Goal: Information Seeking & Learning: Compare options

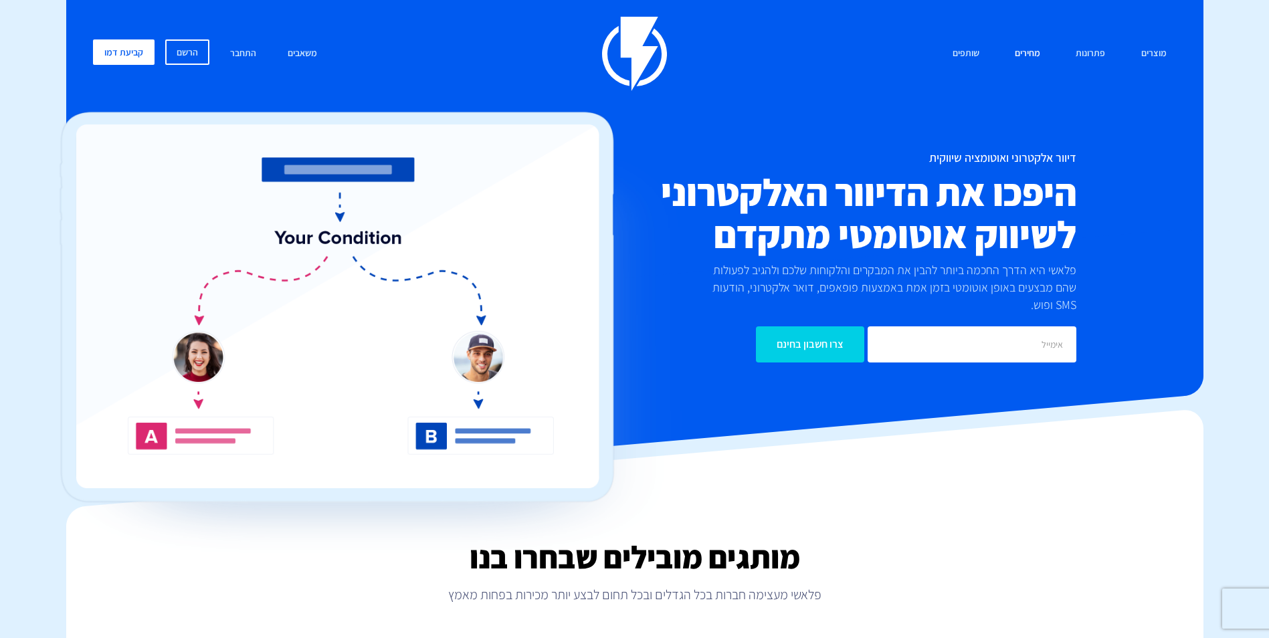
click at [1034, 50] on link "מחירים" at bounding box center [1027, 53] width 45 height 29
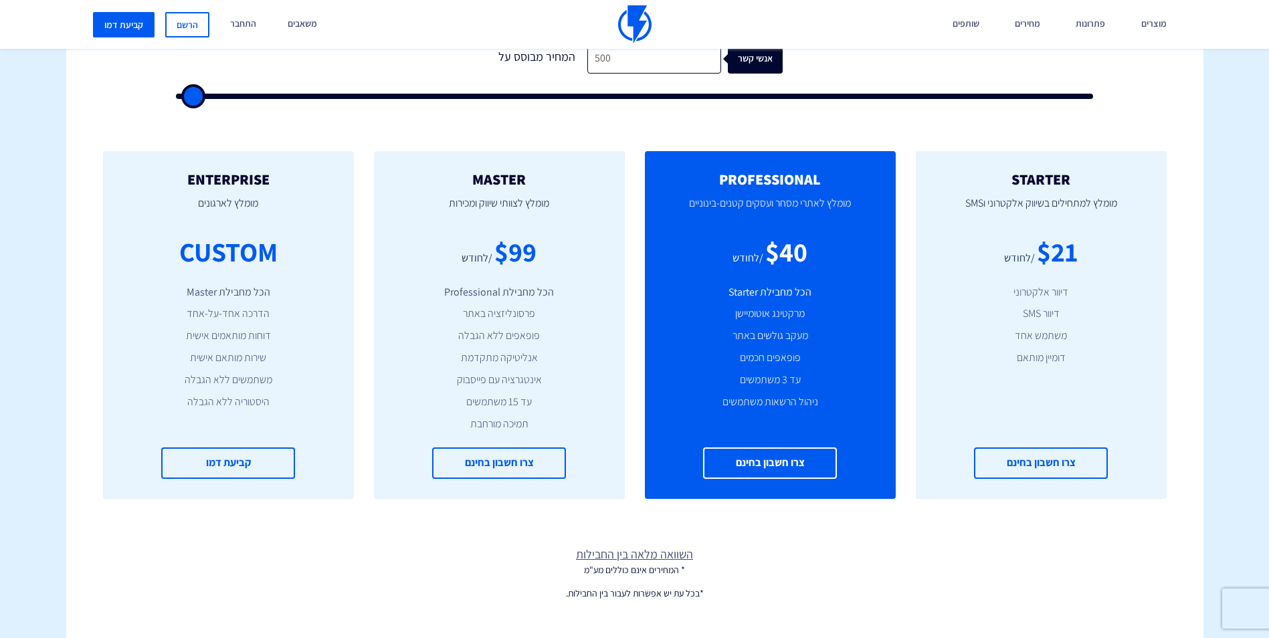
scroll to position [334, 0]
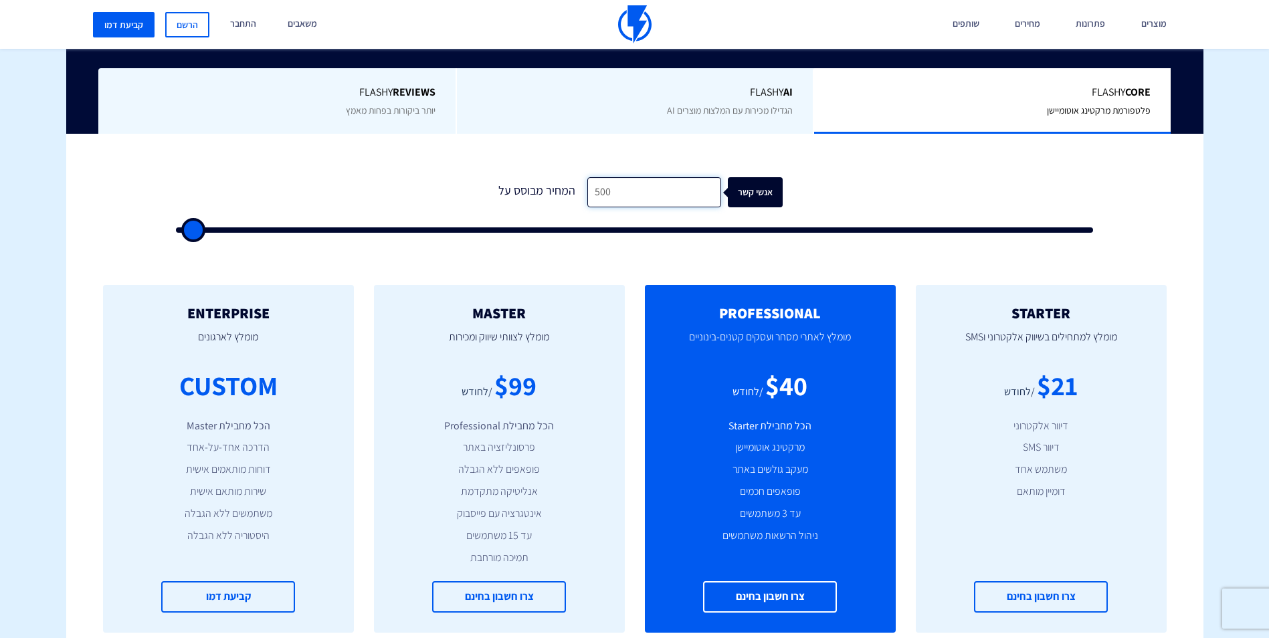
click at [646, 195] on input "500" at bounding box center [654, 192] width 134 height 30
type input "1,000"
type input "1000"
type input "1,500"
type input "1500"
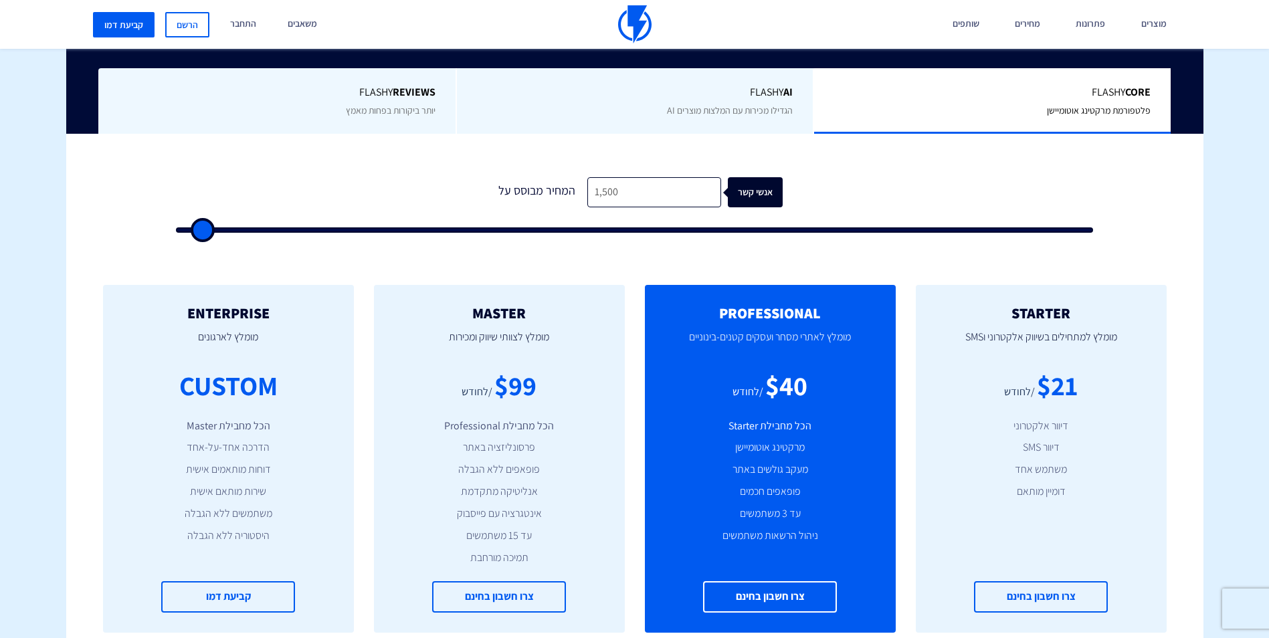
type input "2,000"
type input "2000"
type input "2,500"
type input "2500"
type input "3,500"
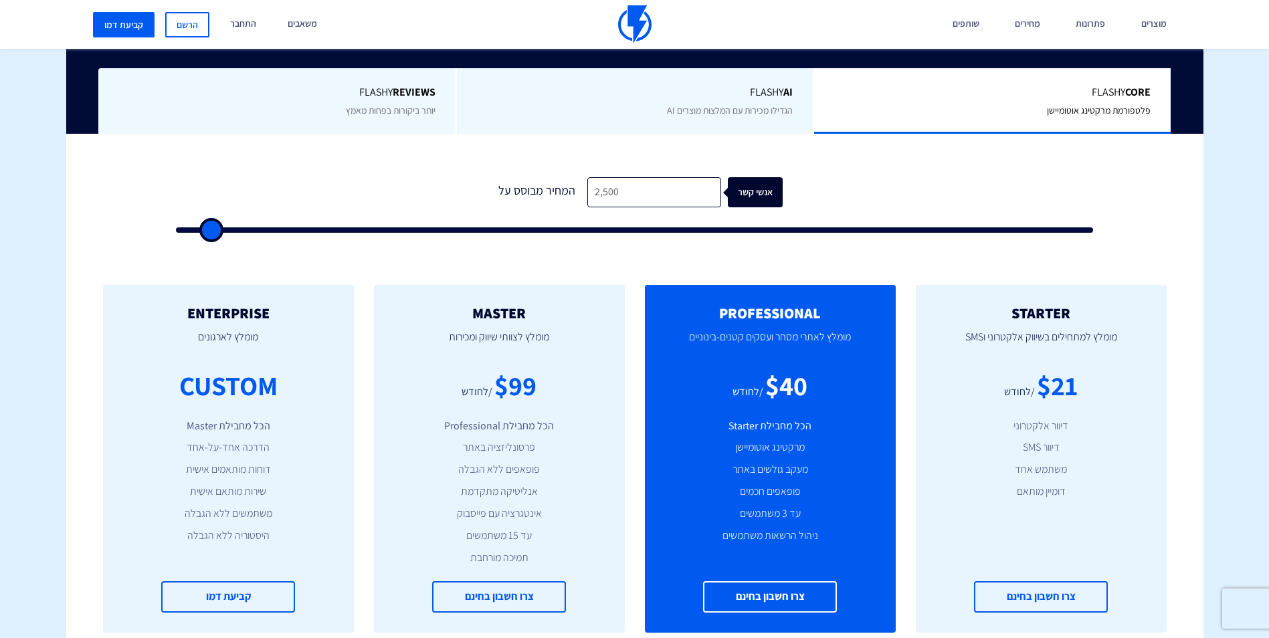
type input "3500"
type input "5,000"
type input "5000"
type input "6,500"
type input "6500"
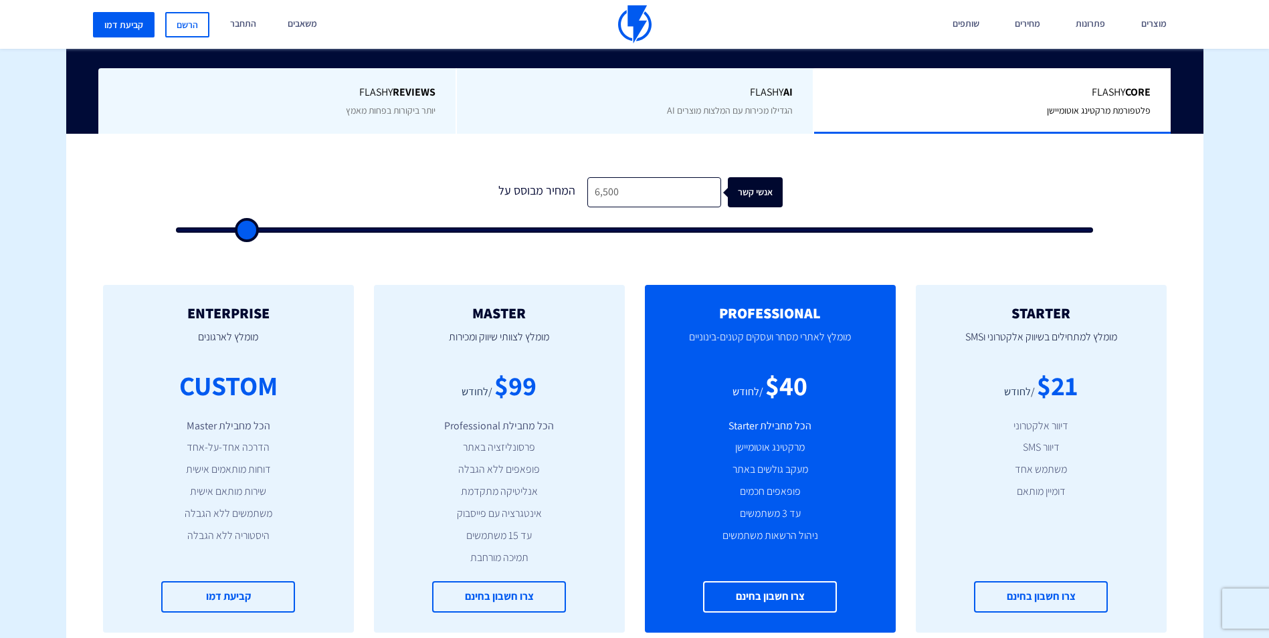
type input "8,500"
type input "8500"
type input "10,000"
type input "10000"
type input "11,000"
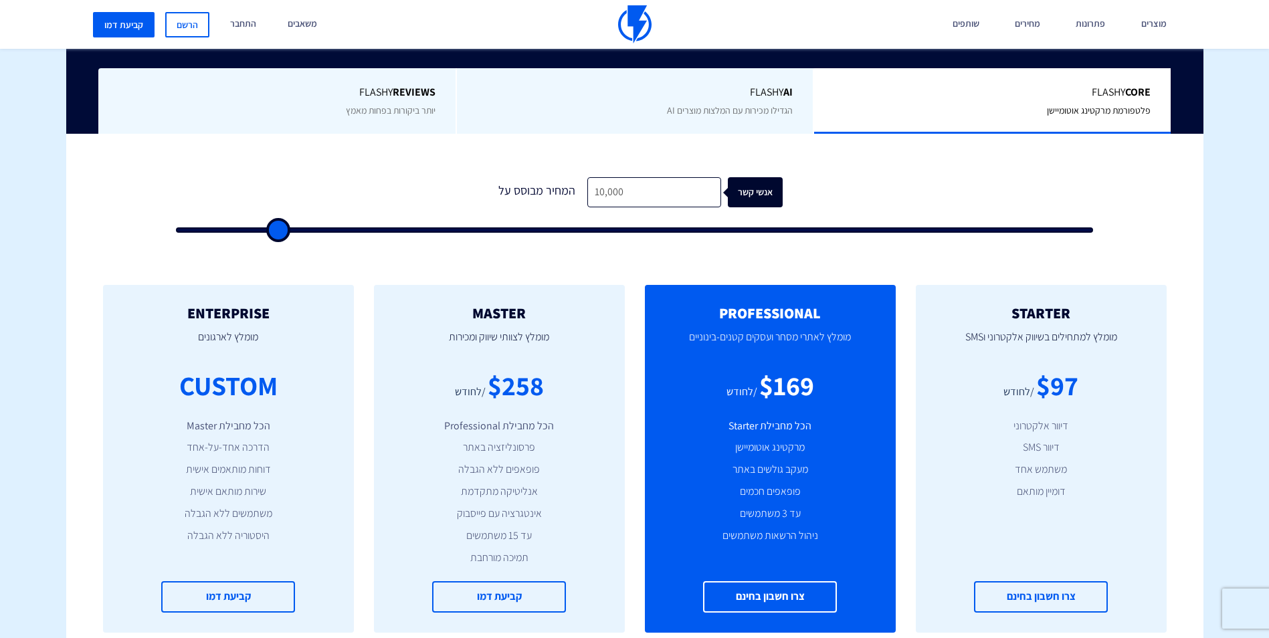
type input "11000"
type input "12,000"
type input "12000"
type input "12,500"
type input "12500"
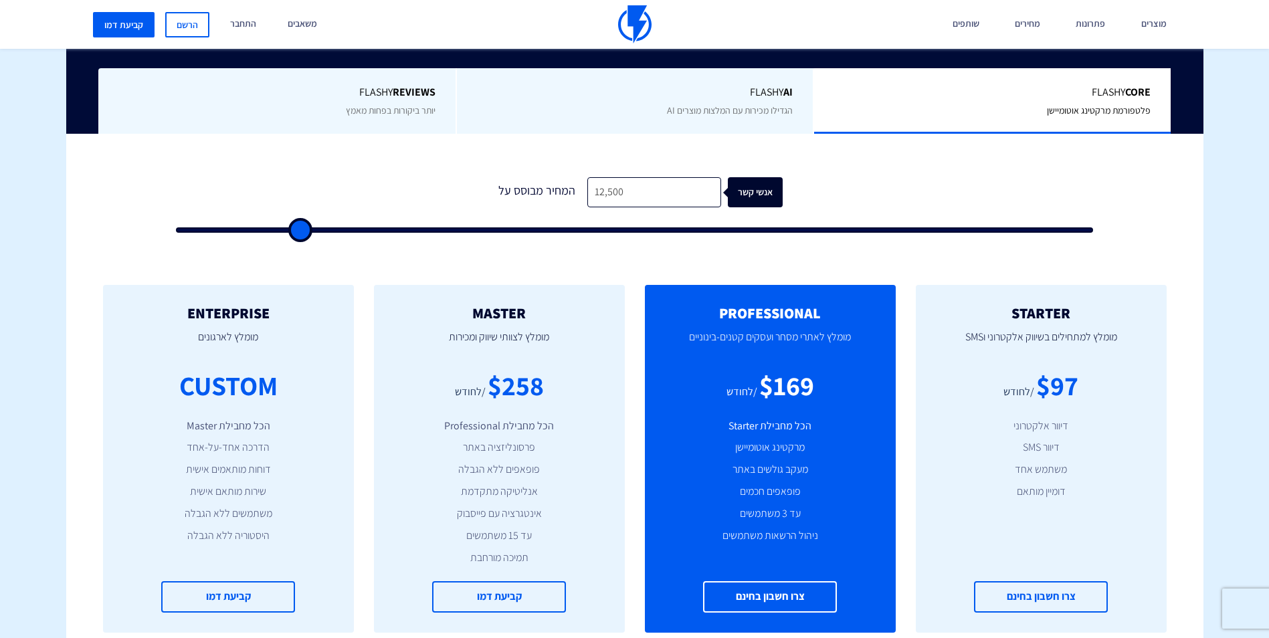
type input "13,000"
type input "13000"
type input "13,500"
type input "13500"
type input "14,500"
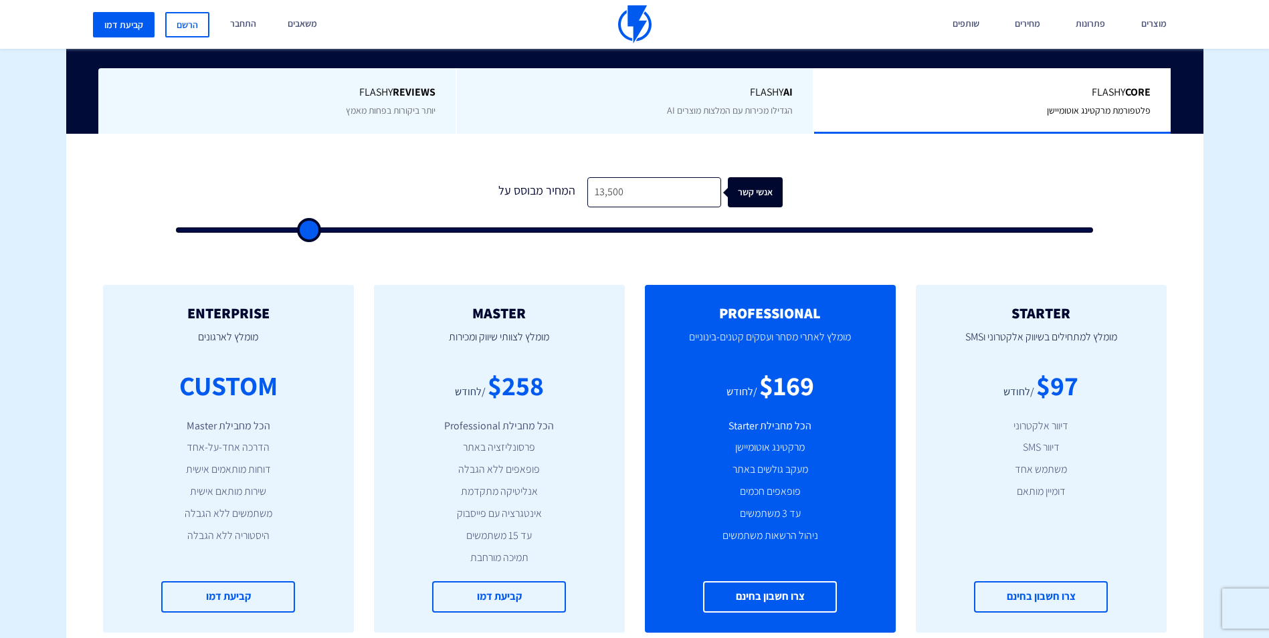
type input "14500"
type input "15,000"
type input "15000"
type input "15,500"
type input "15500"
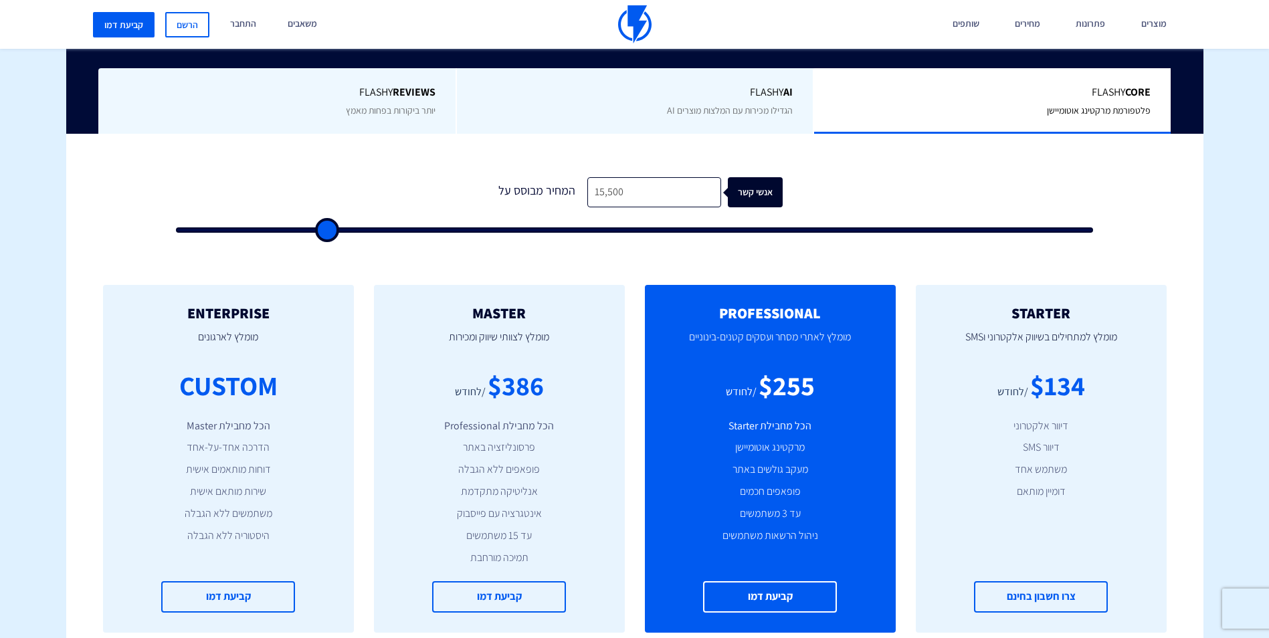
type input "16,000"
type input "16000"
type input "17,000"
type input "17000"
type input "18,000"
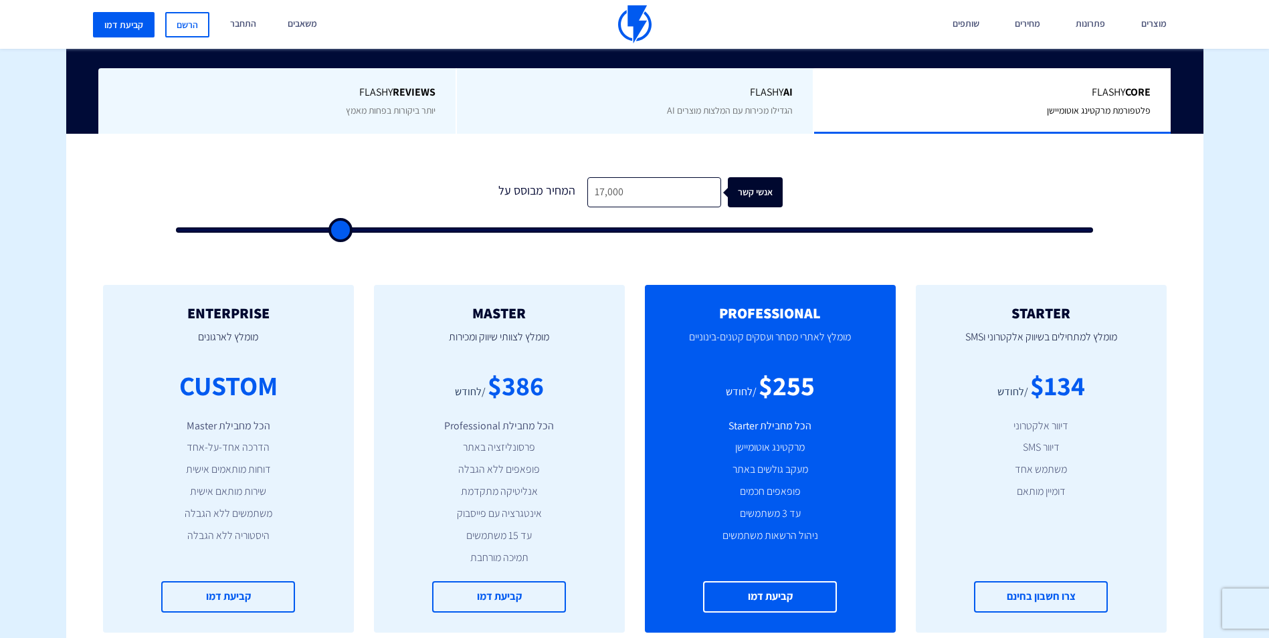
type input "18000"
type input "19,000"
type input "19000"
type input "19,500"
type input "19500"
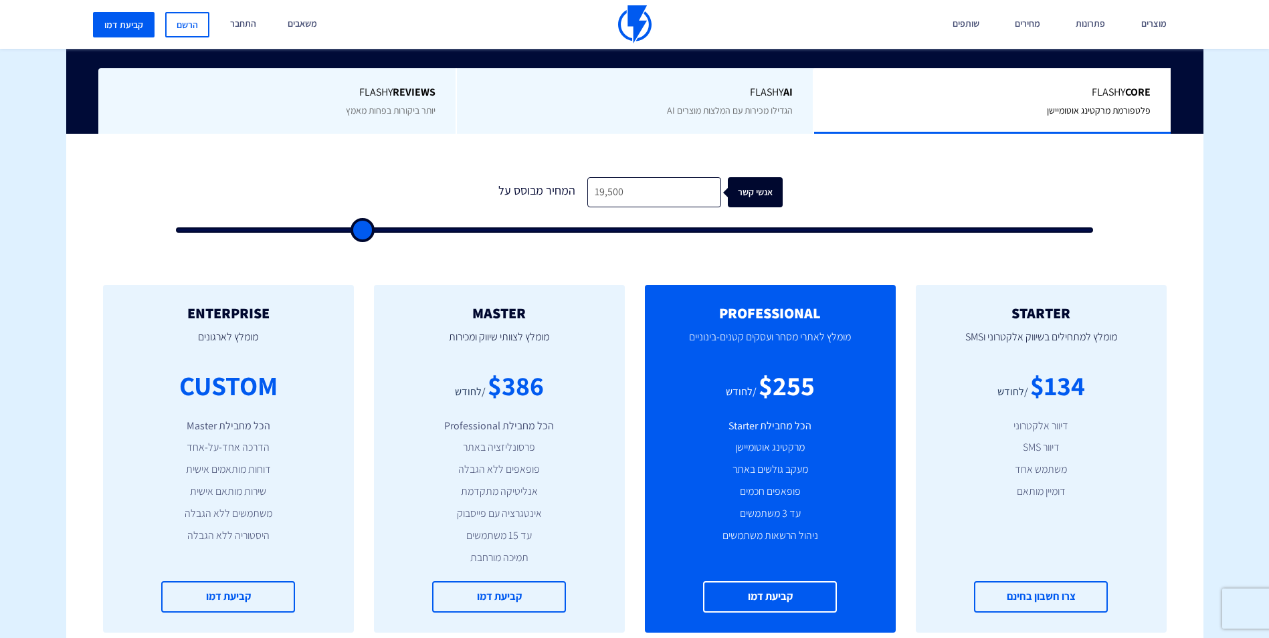
type input "20,000"
type input "20000"
type input "20,500"
type input "20500"
type input "21,500"
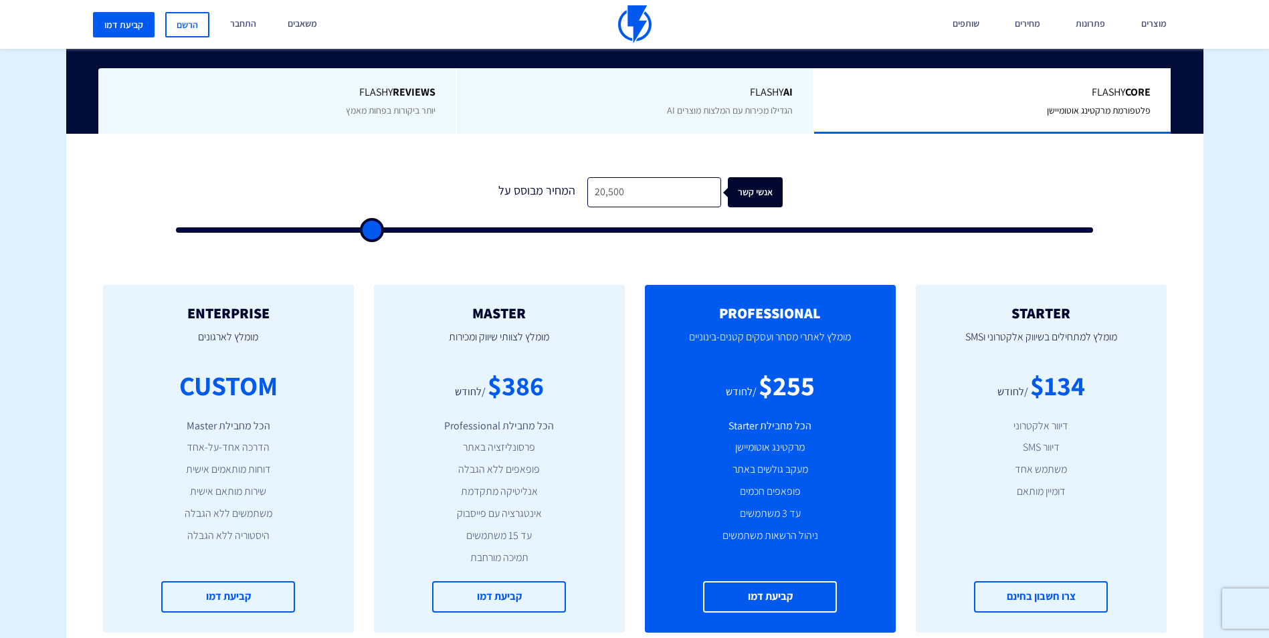
type input "21500"
type input "22,000"
type input "22000"
type input "22,500"
type input "22500"
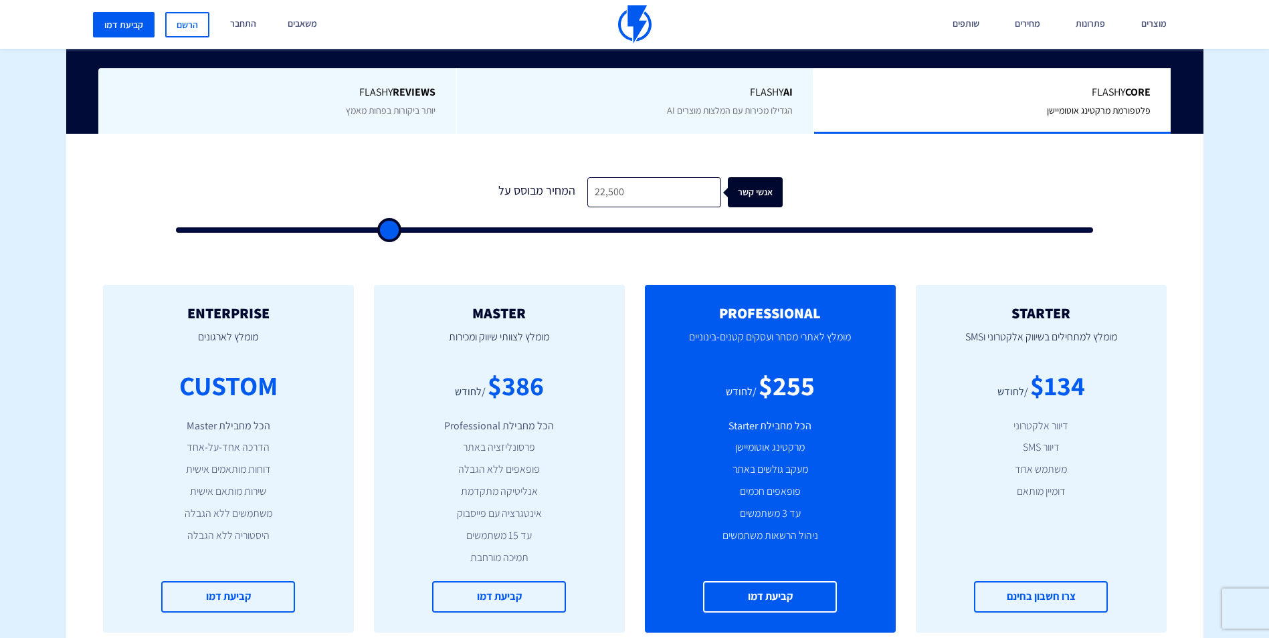
type input "23,000"
type input "23000"
type input "23,500"
type input "23500"
type input "24,000"
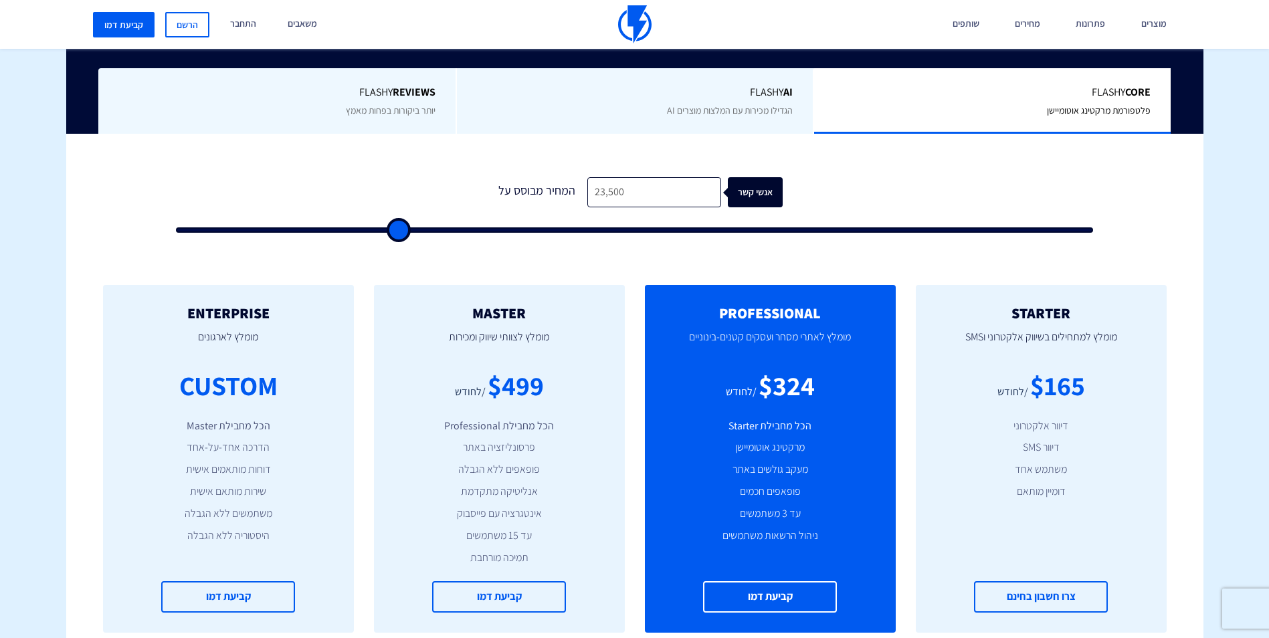
type input "24000"
type input "25,000"
type input "25000"
type input "26,000"
type input "26000"
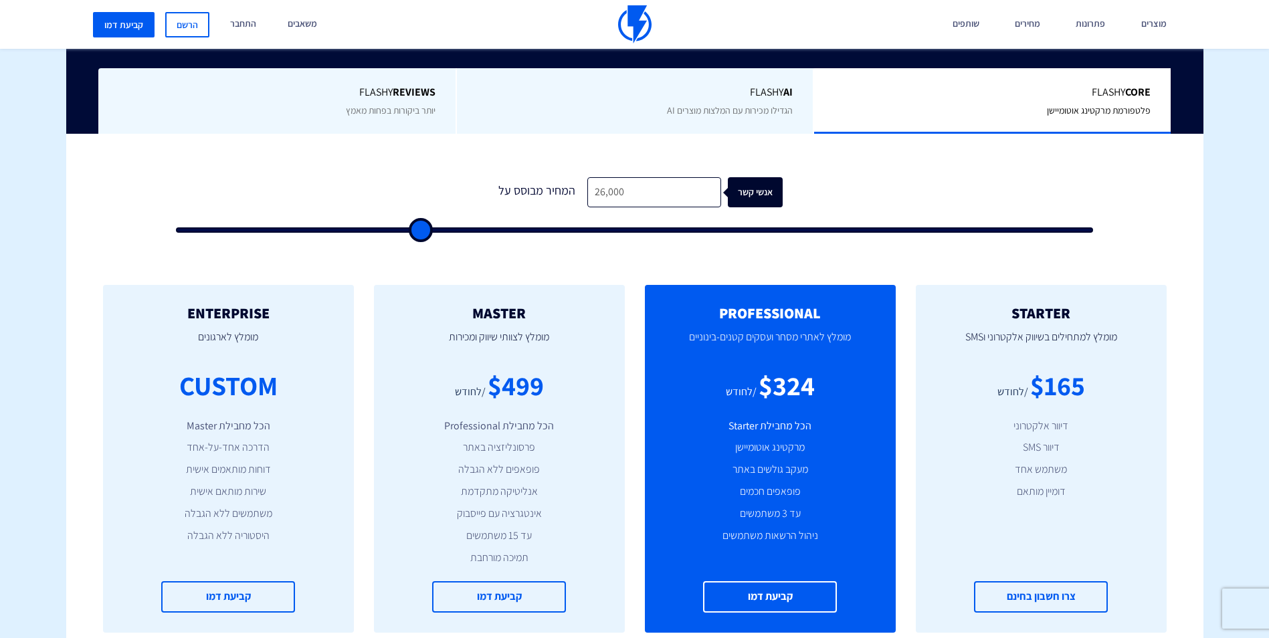
type input "27,500"
type input "27500"
type input "28,500"
type input "28500"
type input "29,500"
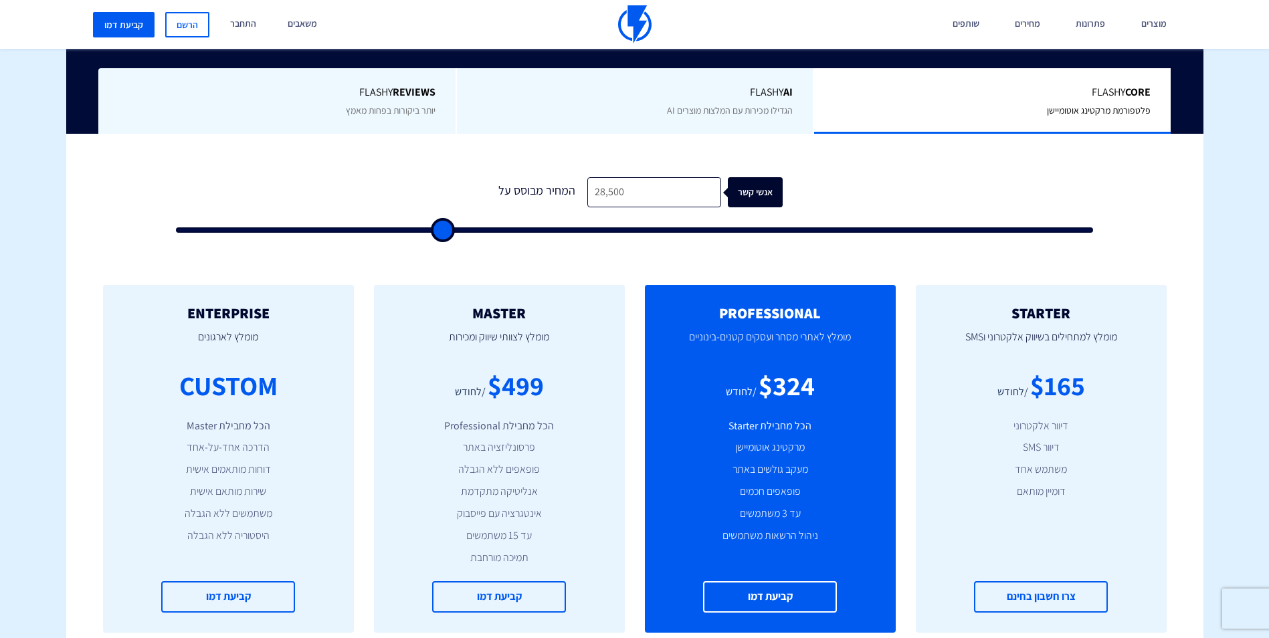
type input "29500"
type input "30,000"
type input "30000"
type input "30,500"
type input "30500"
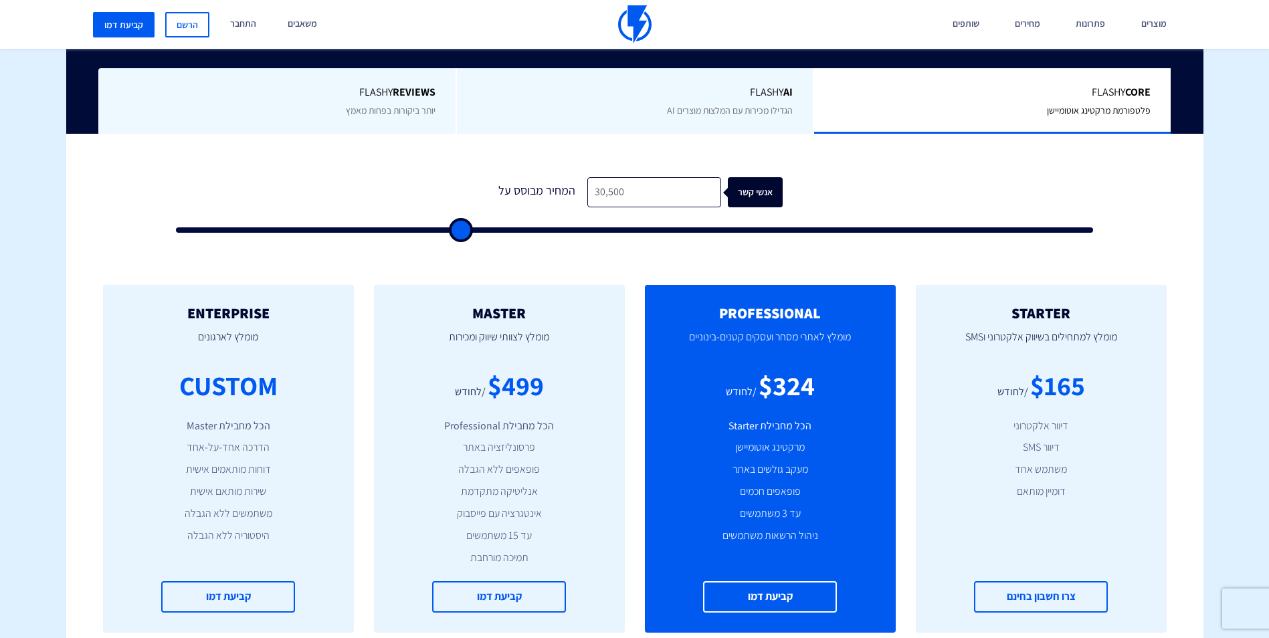
type input "31,000"
type input "31000"
type input "31,500"
type input "31500"
type input "32,000"
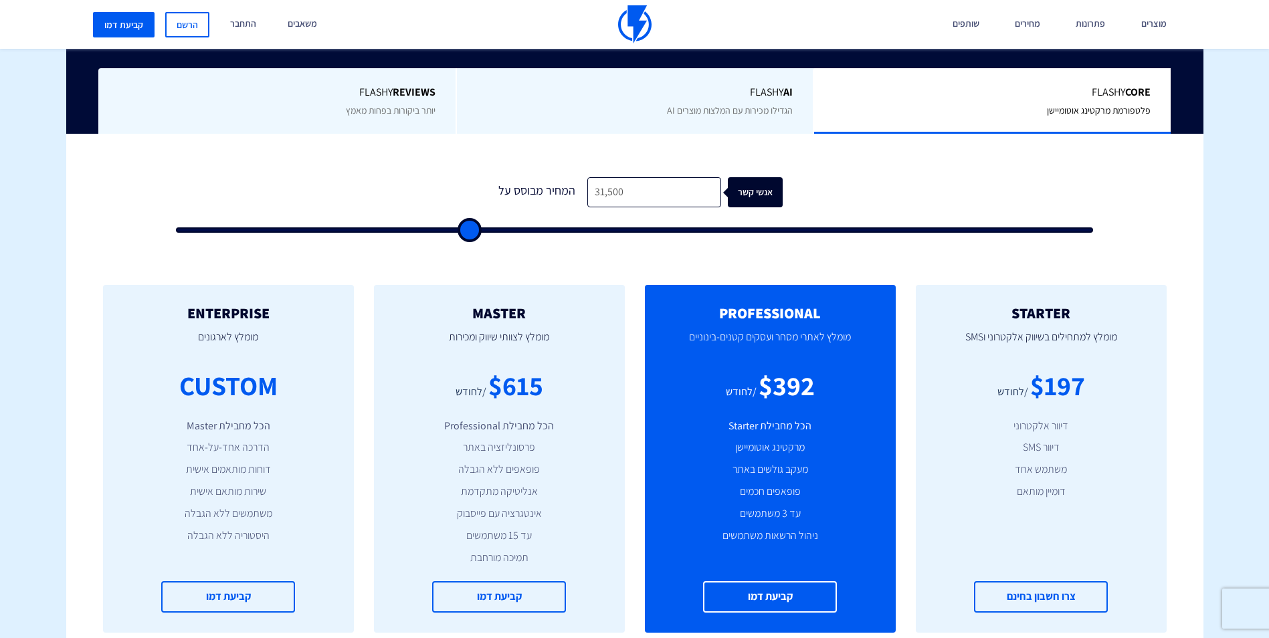
type input "32000"
type input "32,500"
type input "32500"
type input "33,000"
type input "33000"
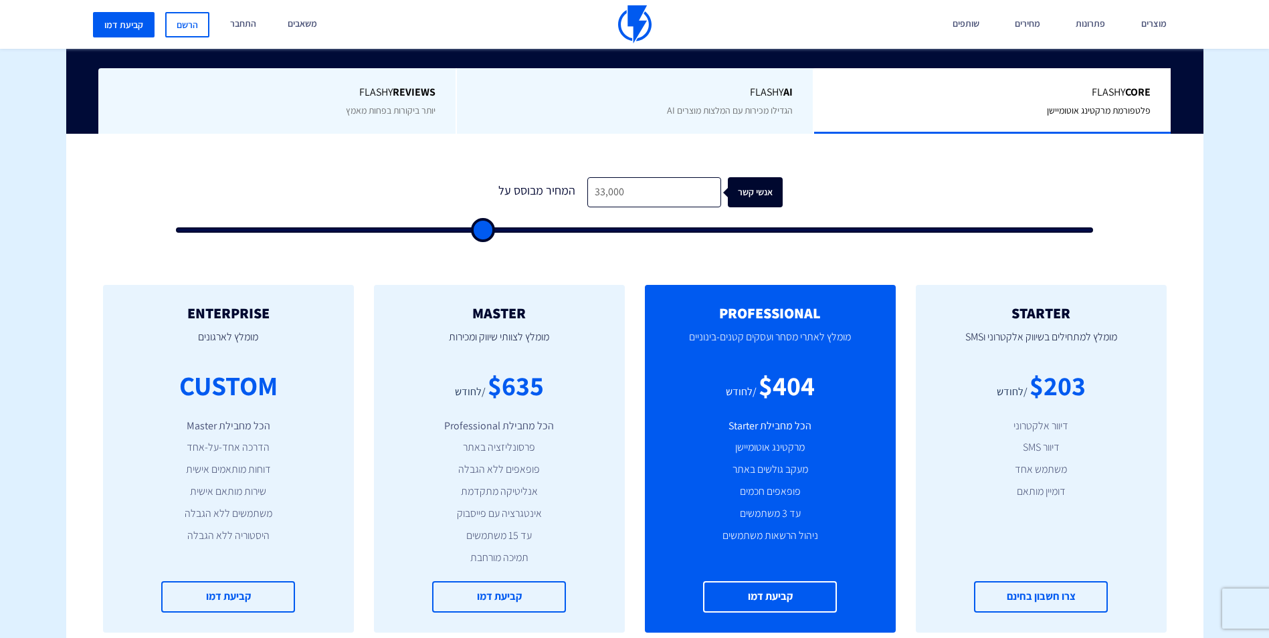
type input "34,000"
type input "34000"
type input "34,500"
type input "34500"
type input "35,000"
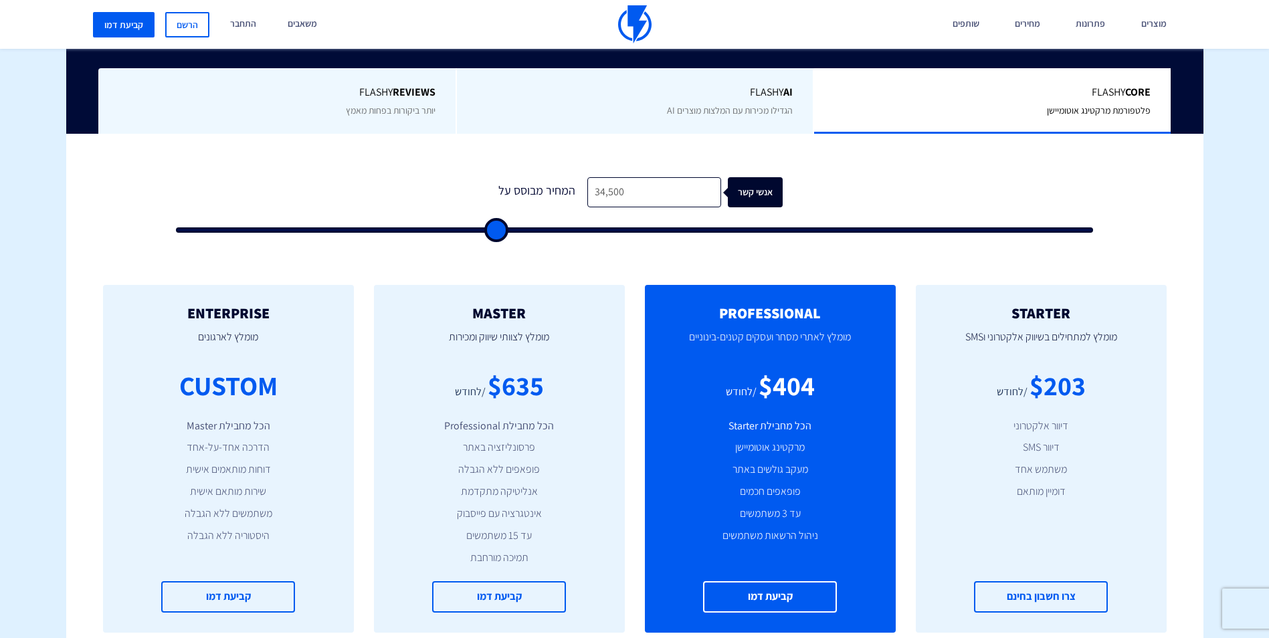
type input "35000"
type input "36,500"
type input "36500"
type input "37,500"
type input "37500"
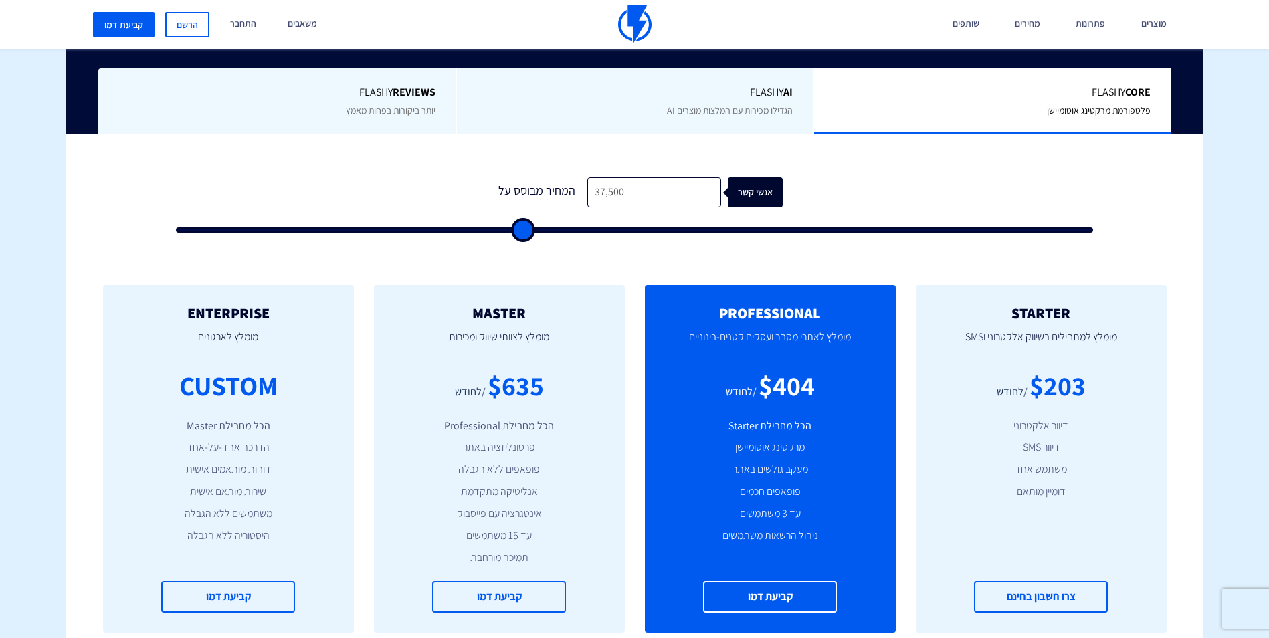
type input "38,500"
type input "38500"
type input "39,500"
type input "39500"
type input "41,000"
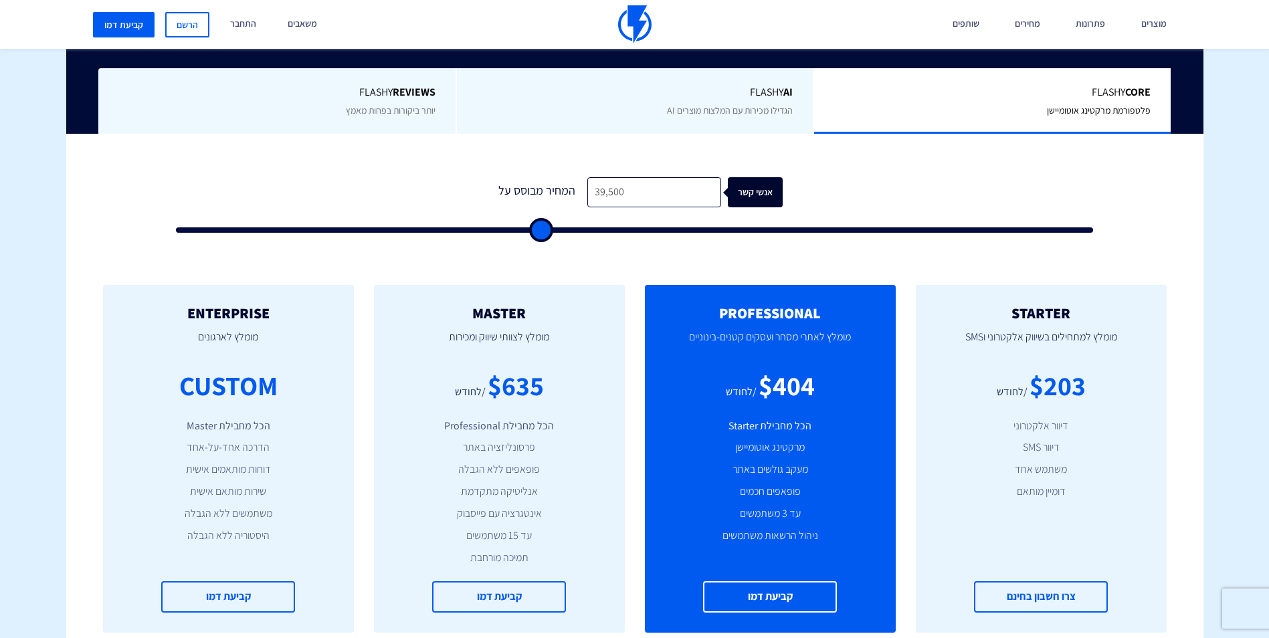
type input "41000"
type input "42,000"
type input "42000"
type input "43,500"
type input "43500"
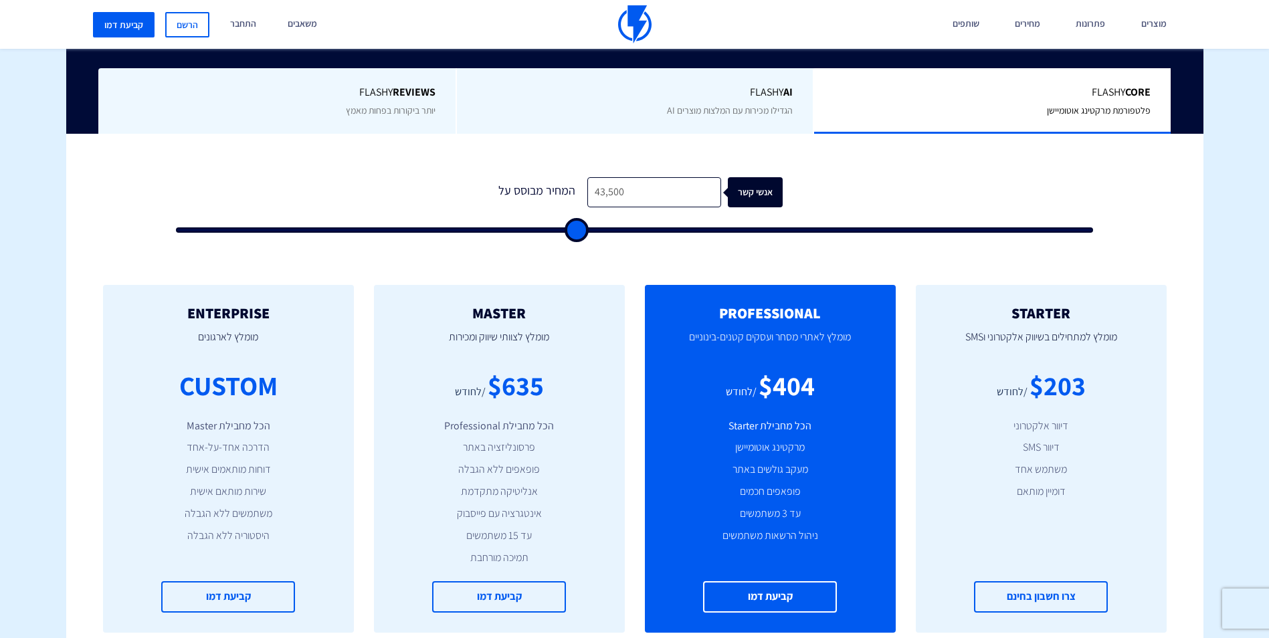
type input "44,000"
type input "44000"
type input "44,500"
type input "44500"
type input "45,000"
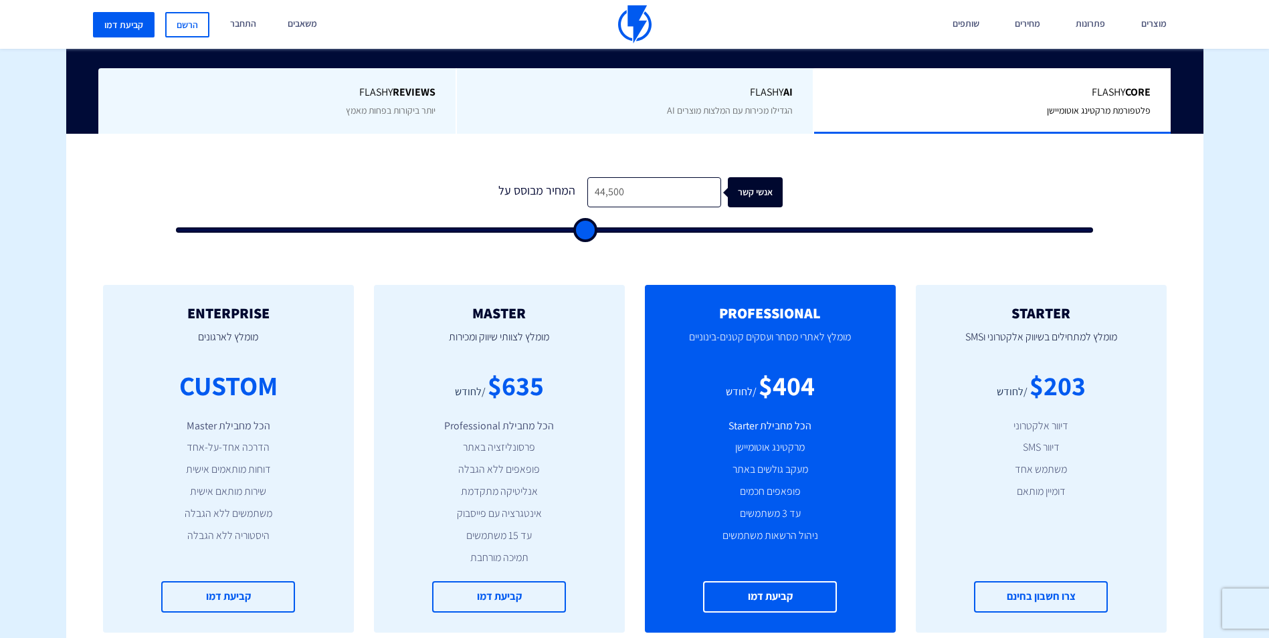
type input "45000"
type input "45,500"
type input "45500"
type input "46,000"
type input "46000"
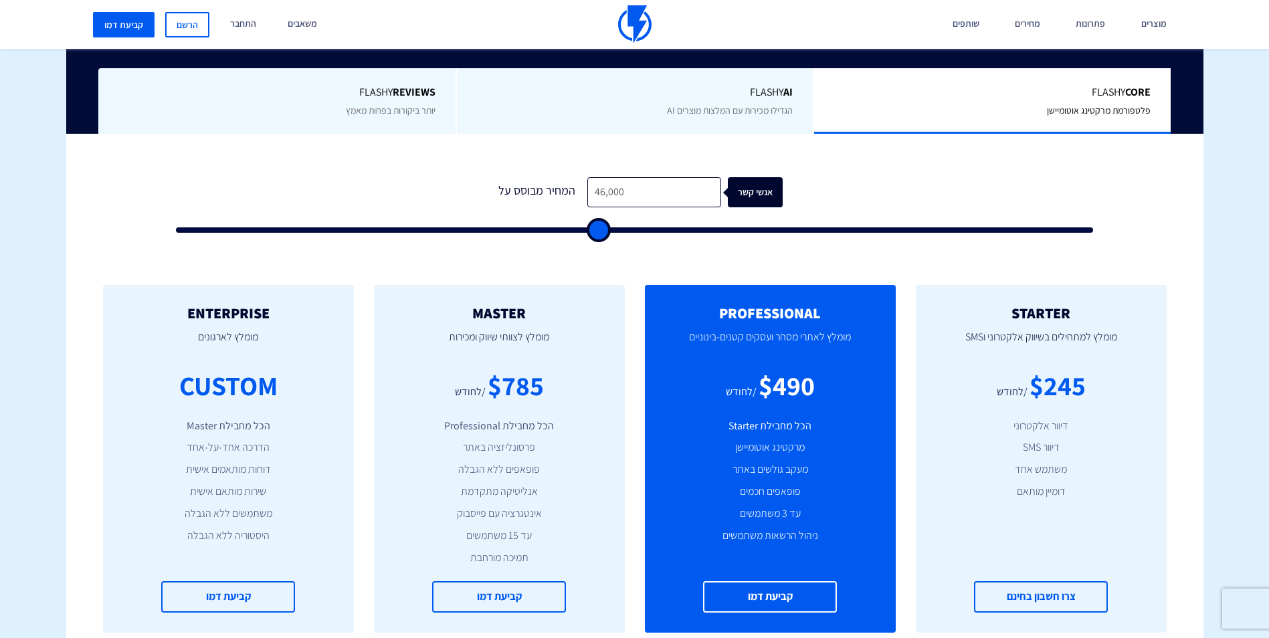
type input "46,500"
type input "46500"
type input "47,000"
type input "47000"
type input "47,500"
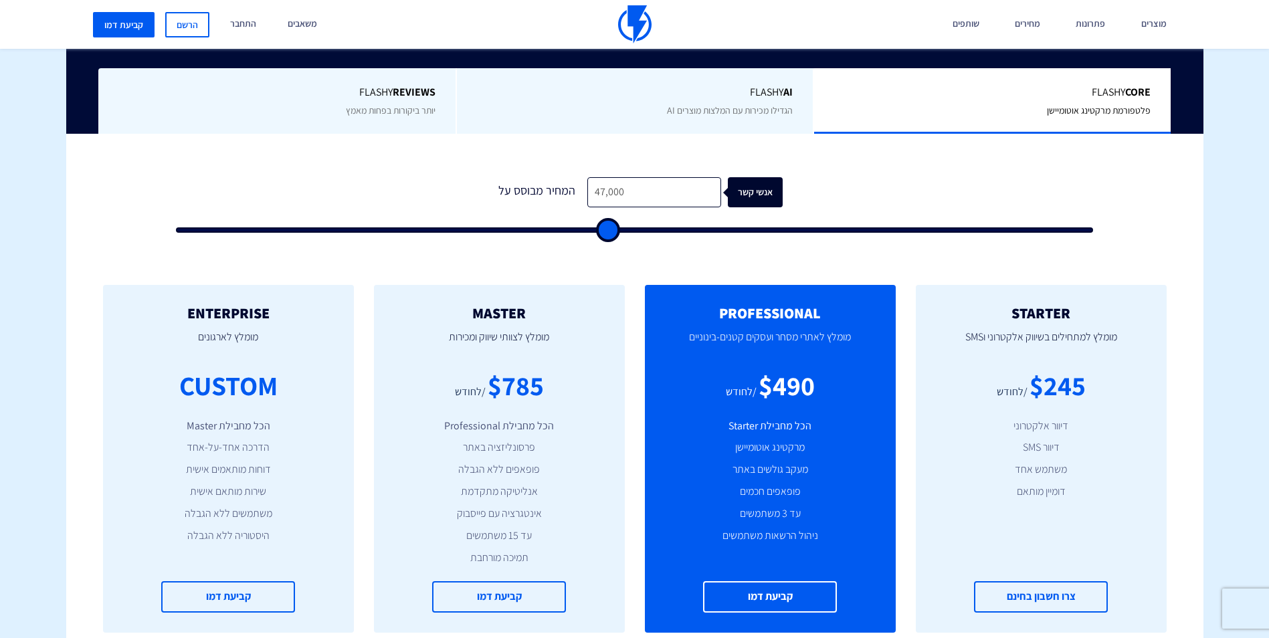
type input "47500"
type input "48,000"
type input "48000"
type input "49,000"
type input "49000"
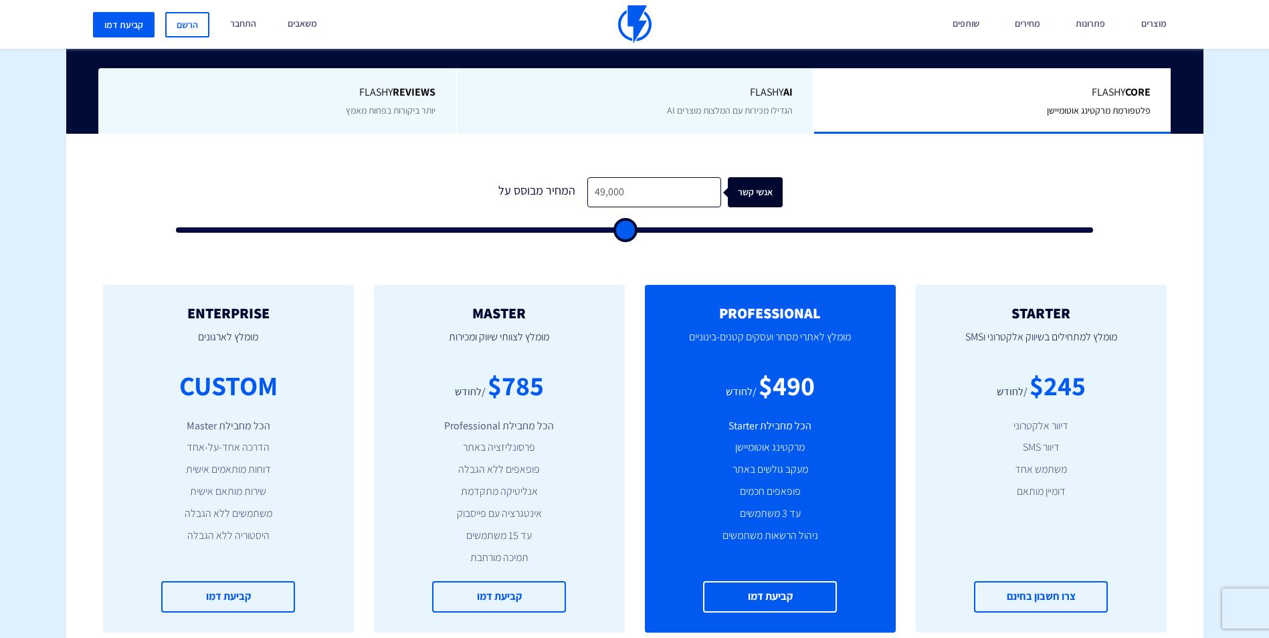
type input "49,500"
type input "49500"
type input "50,500"
type input "50500"
type input "51,000"
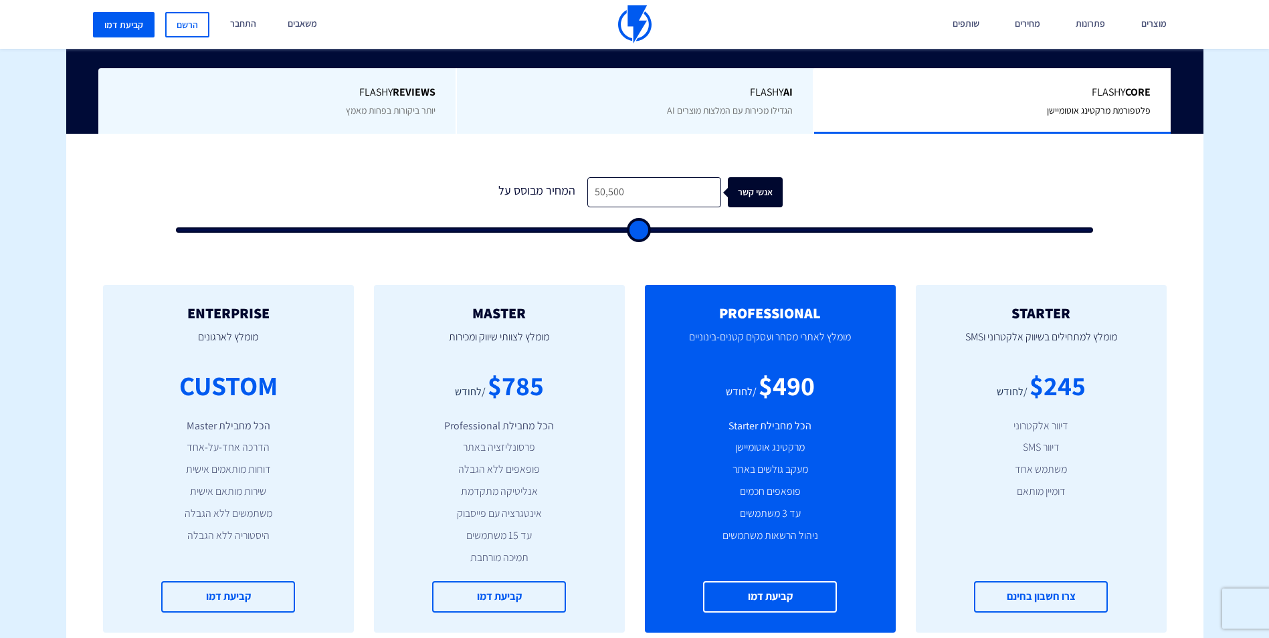
type input "51000"
type input "52,500"
type input "52500"
type input "53,500"
type input "53500"
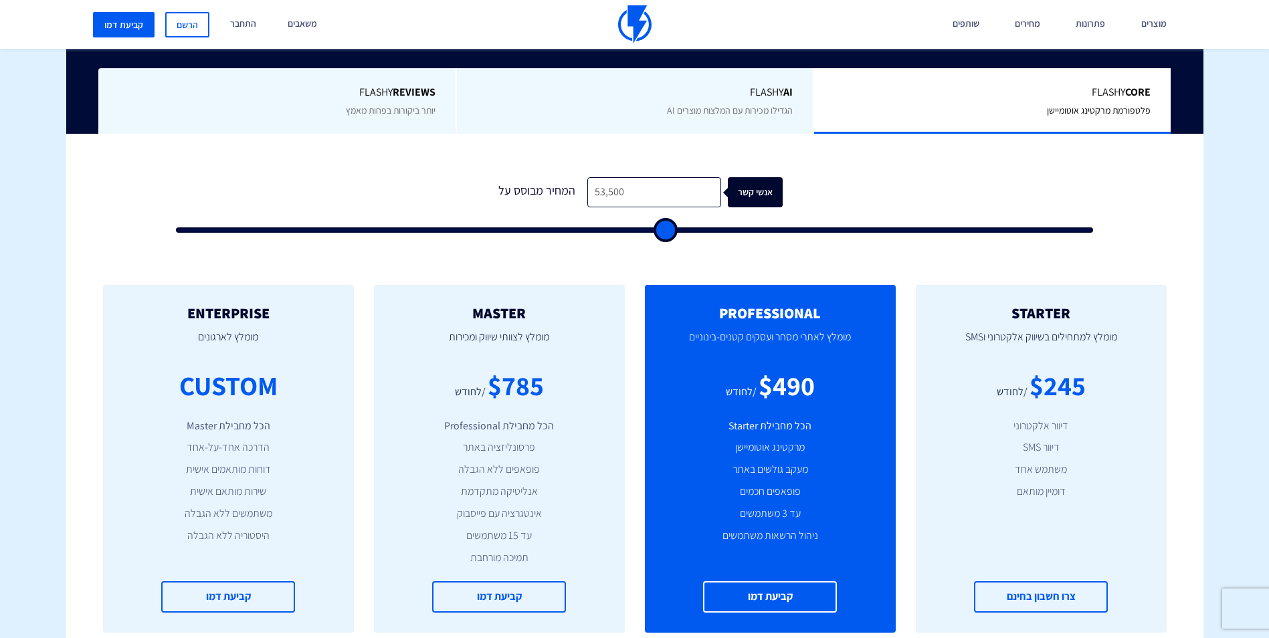
type input "55,500"
type input "55500"
type input "57,000"
type input "57000"
type input "58,500"
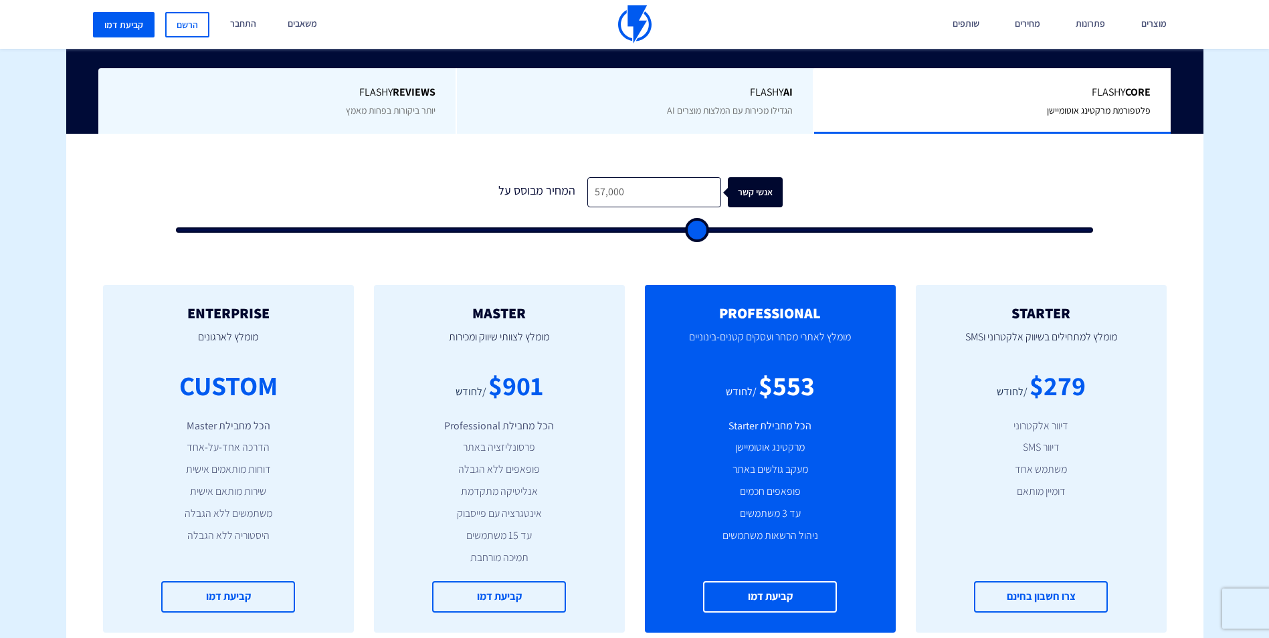
type input "58500"
type input "60,000"
type input "60000"
type input "61,000"
type input "61000"
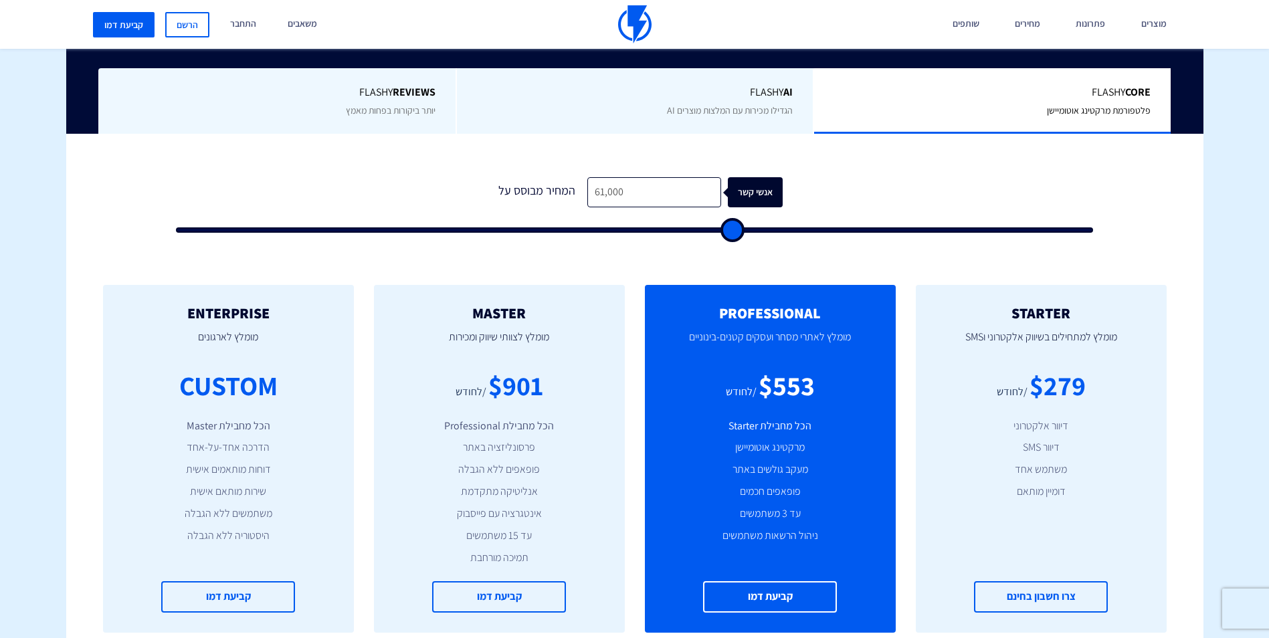
type input "62,500"
type input "62500"
type input "64,500"
type input "64500"
type input "66,000"
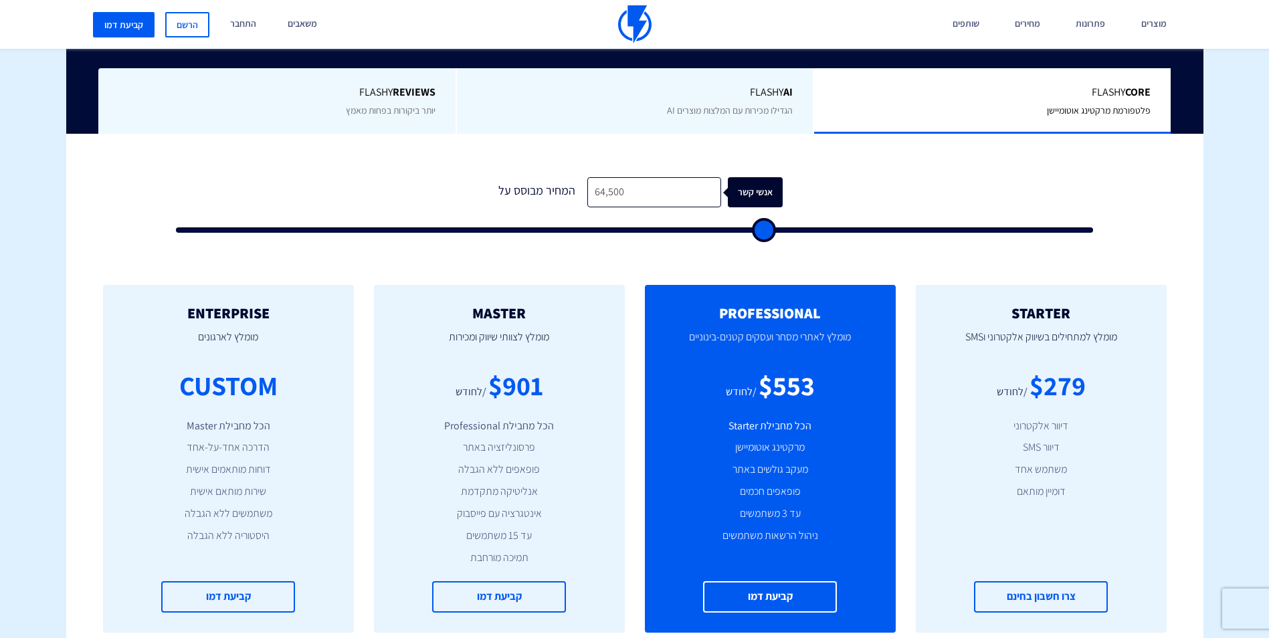
type input "66000"
type input "68,000"
type input "68000"
type input "69,500"
type input "69500"
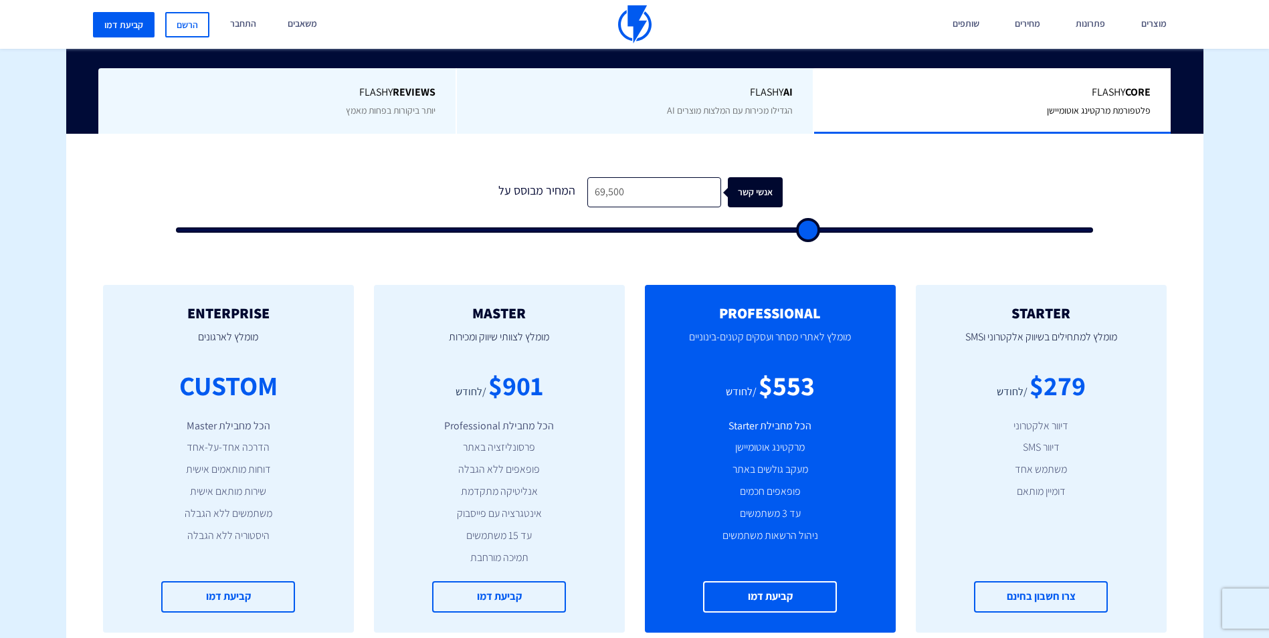
type input "70,500"
type input "70500"
type input "71,000"
type input "71000"
type input "71,500"
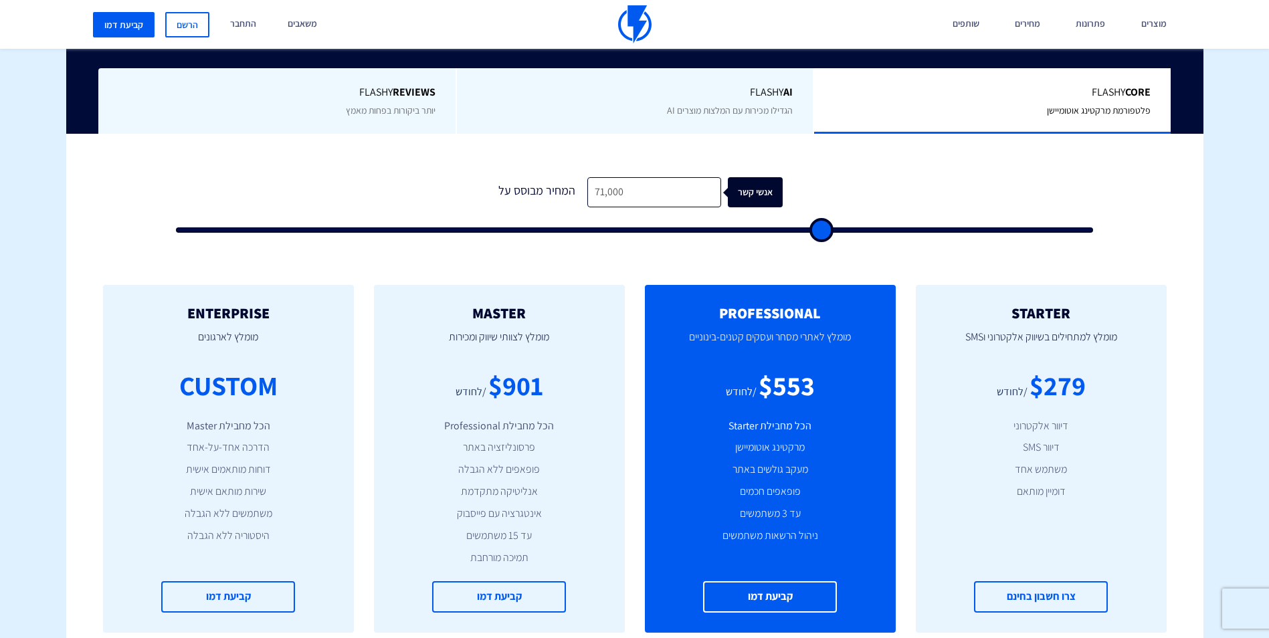
type input "71500"
type input "72,000"
type input "72000"
type input "72,500"
type input "72500"
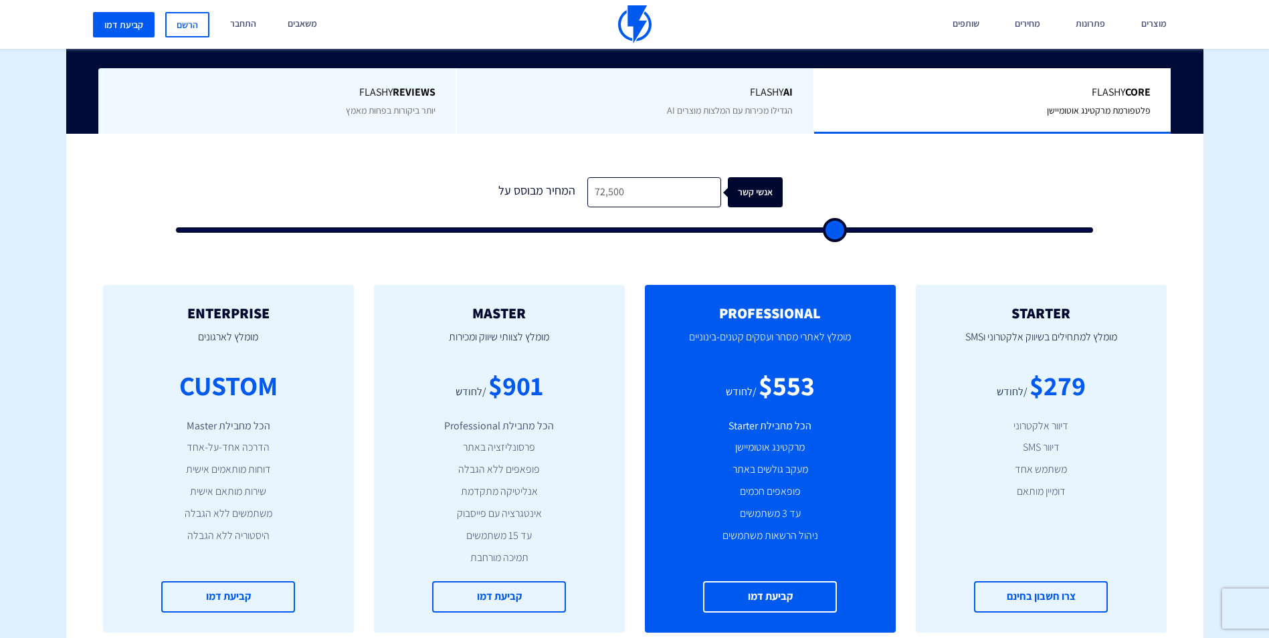
type input "73,500"
type input "73500"
type input "74,500"
type input "74500"
type input "75,500"
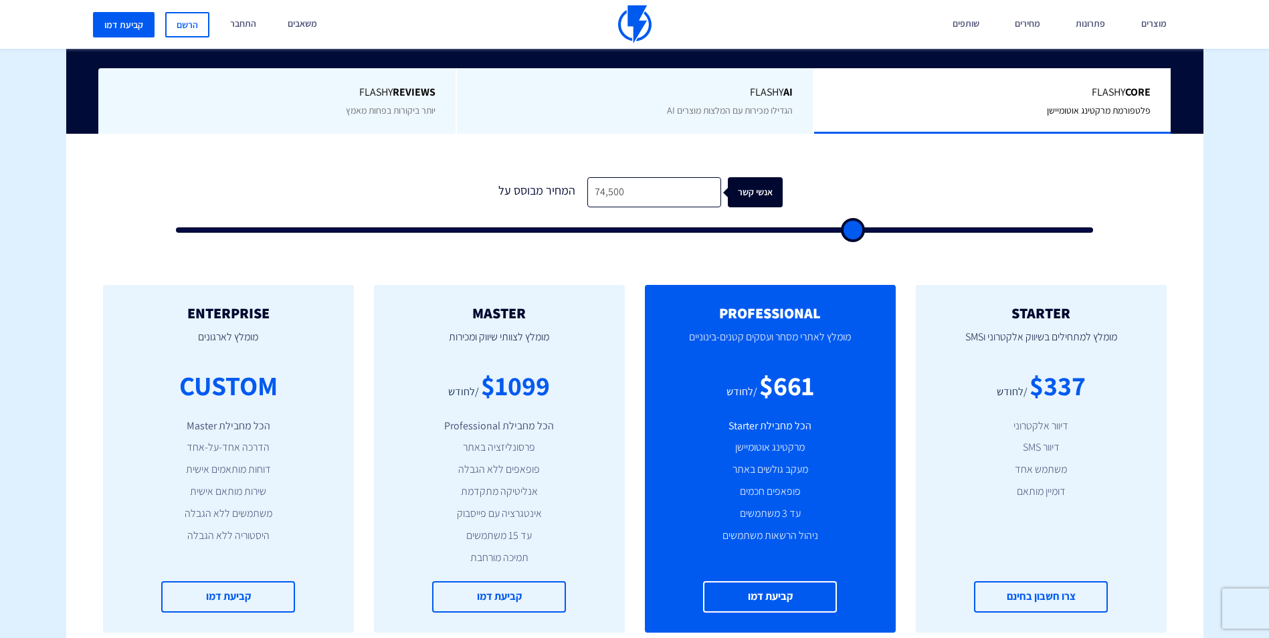
type input "75500"
type input "76,500"
type input "76500"
type input "77,000"
type input "77000"
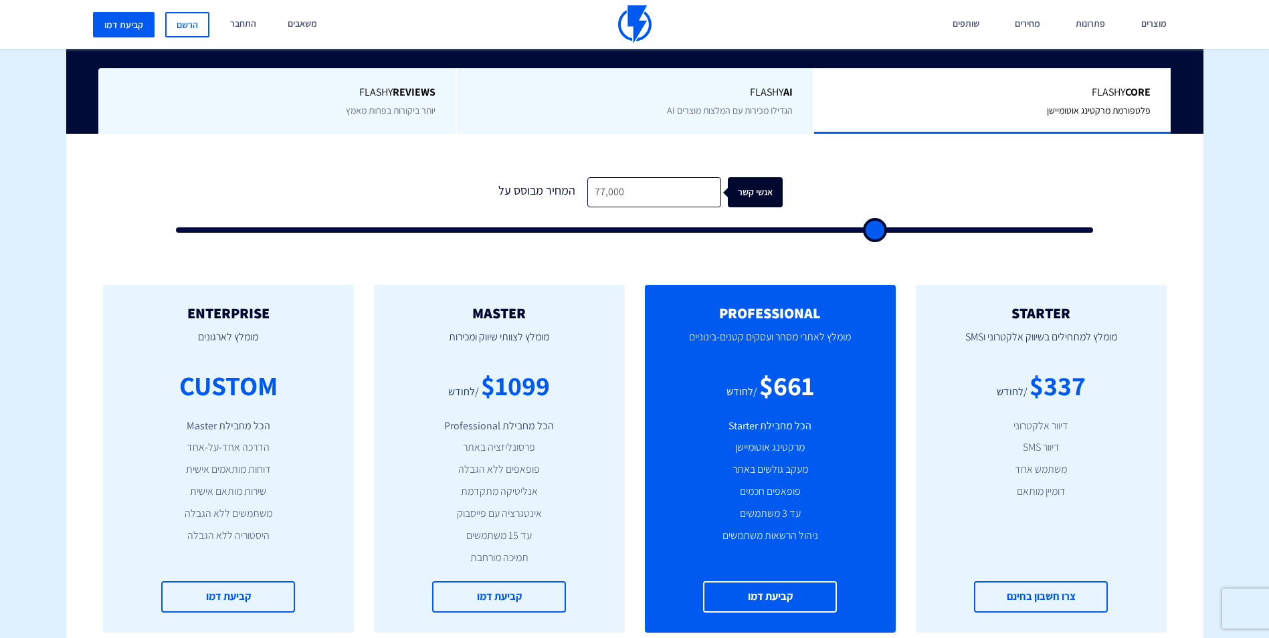
type input "77,500"
type input "77500"
type input "78,000"
type input "78000"
type input "78,500"
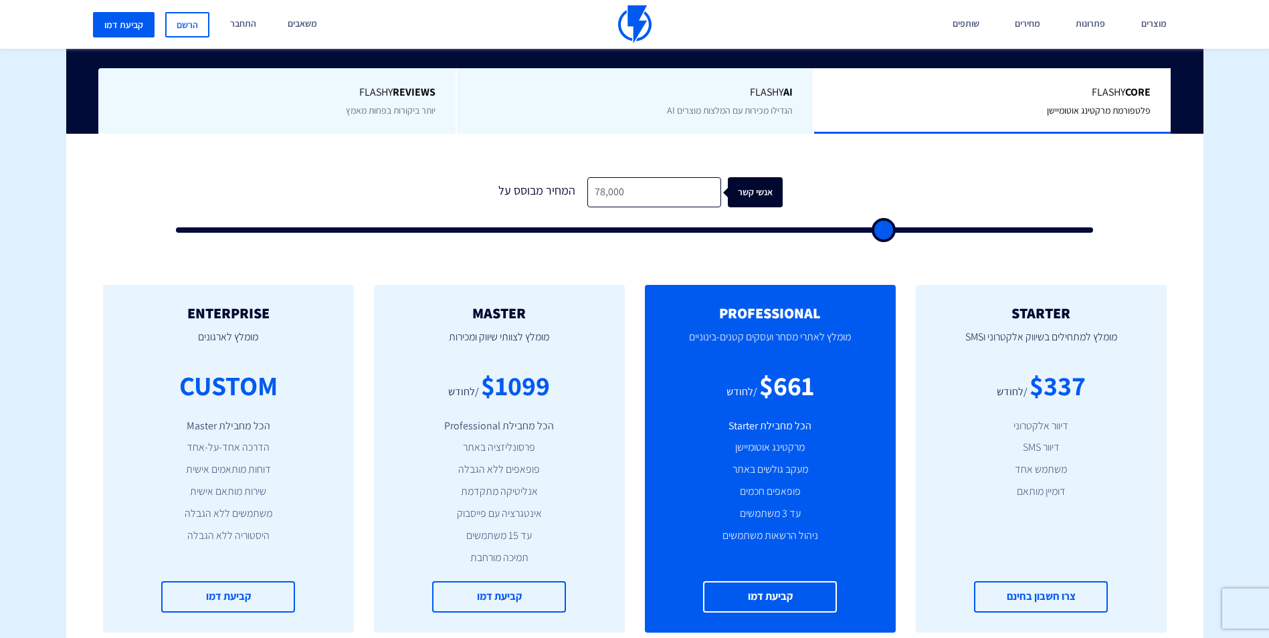
type input "78500"
type input "79,000"
type input "79000"
type input "80,000"
type input "80000"
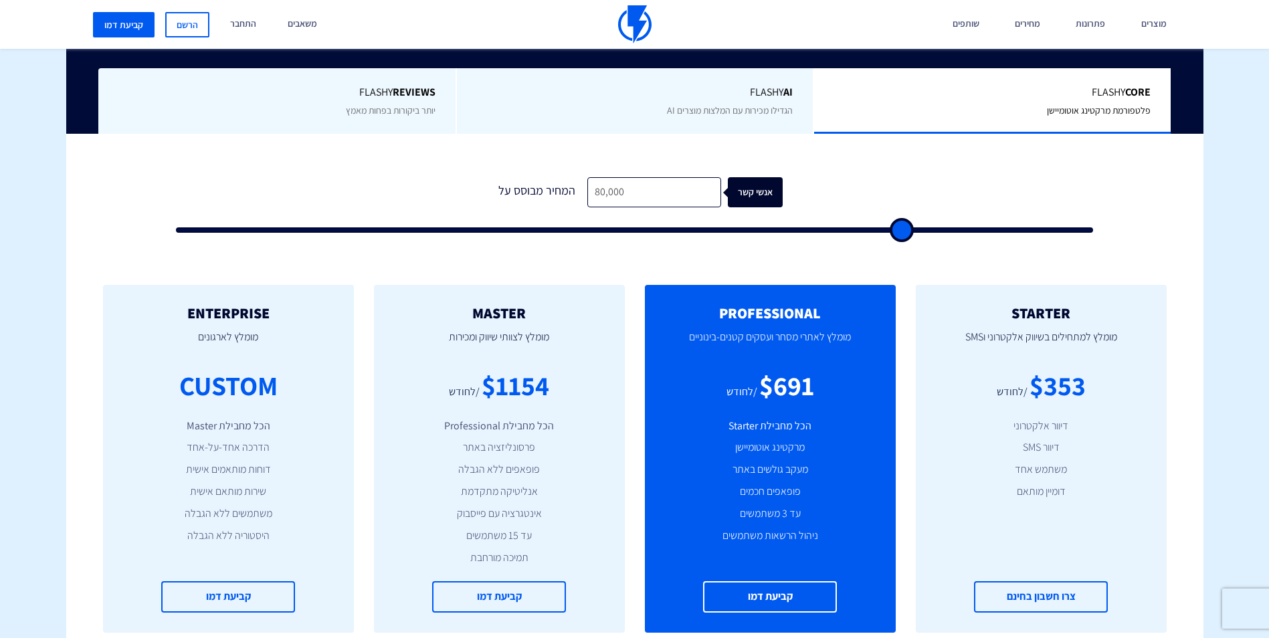
type input "81,000"
type input "81000"
type input "82,000"
type input "82000"
type input "83,000"
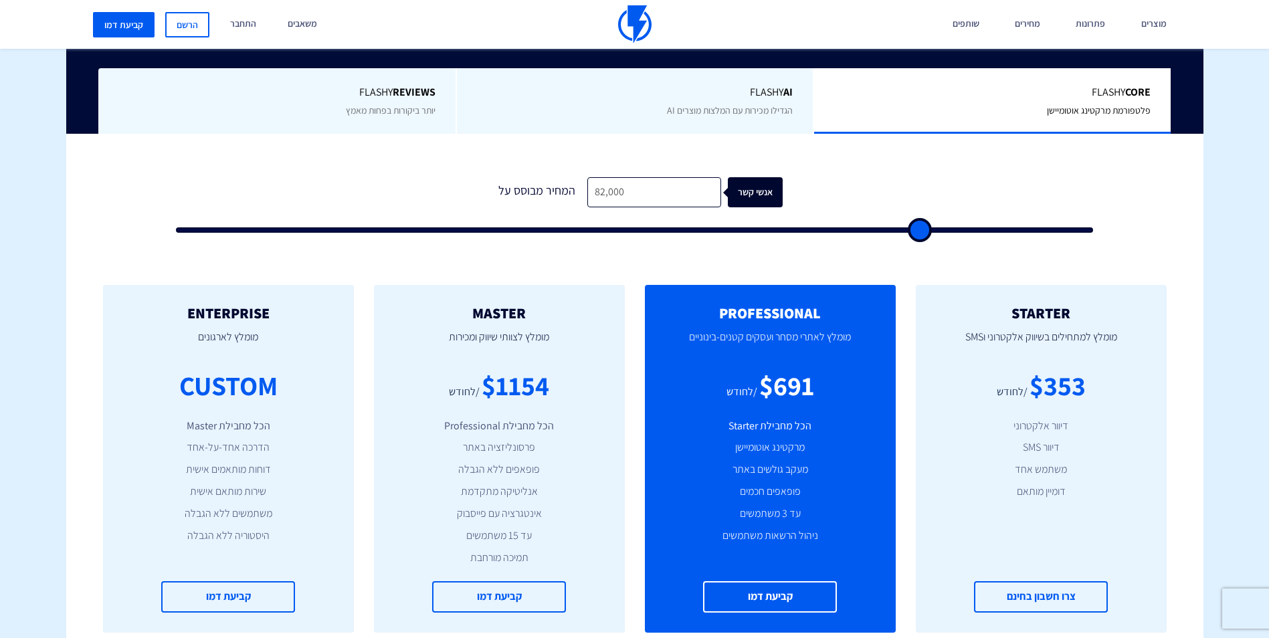
type input "83000"
type input "84,000"
type input "84000"
type input "85,000"
type input "85000"
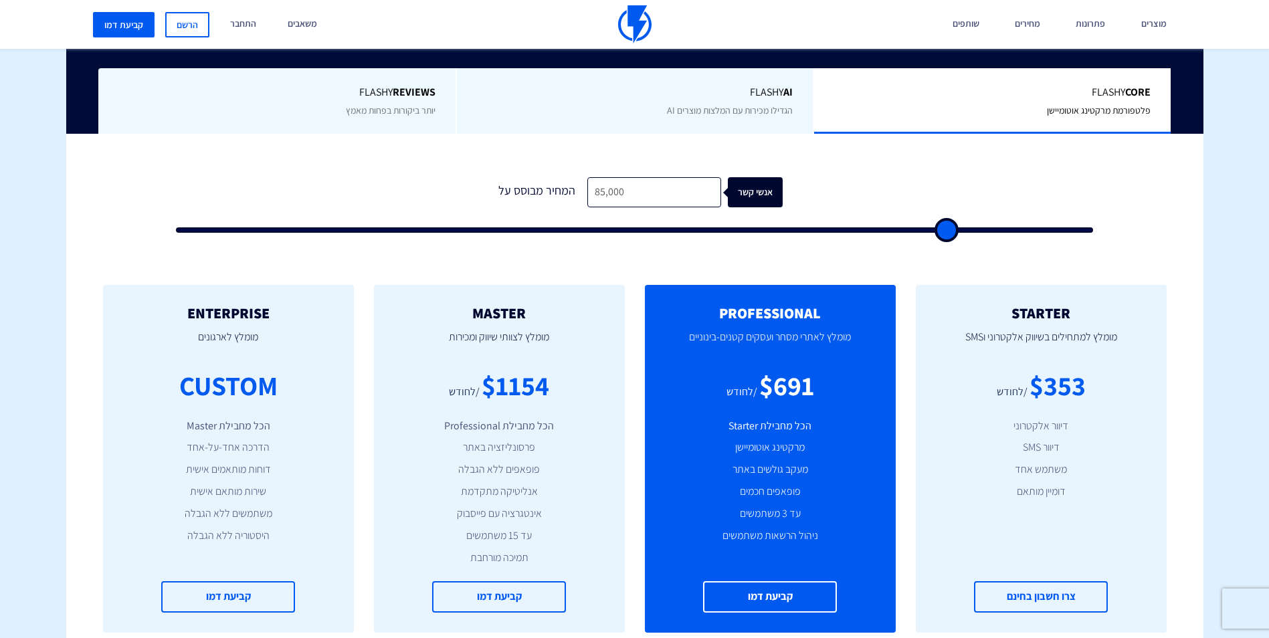
type input "85,500"
type input "85500"
type input "86,000"
type input "86000"
type input "86,500"
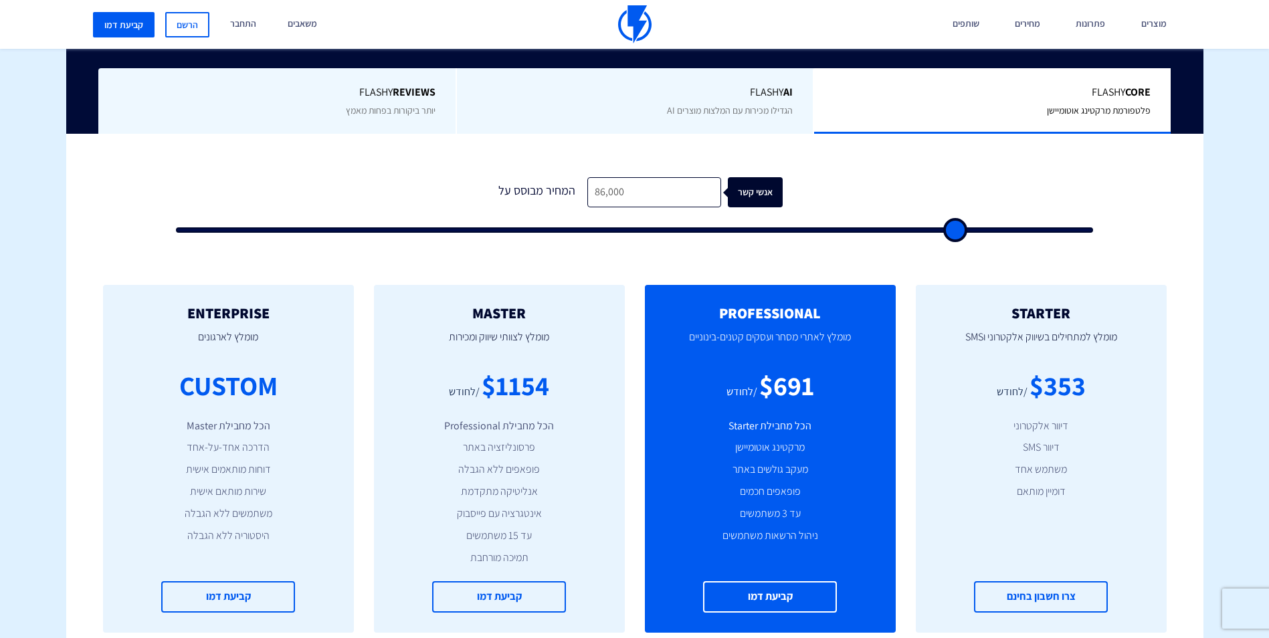
type input "86500"
drag, startPoint x: 199, startPoint y: 229, endPoint x: 1129, endPoint y: 256, distance: 930.2
click at [1094, 233] on input "range" at bounding box center [635, 229] width 918 height 5
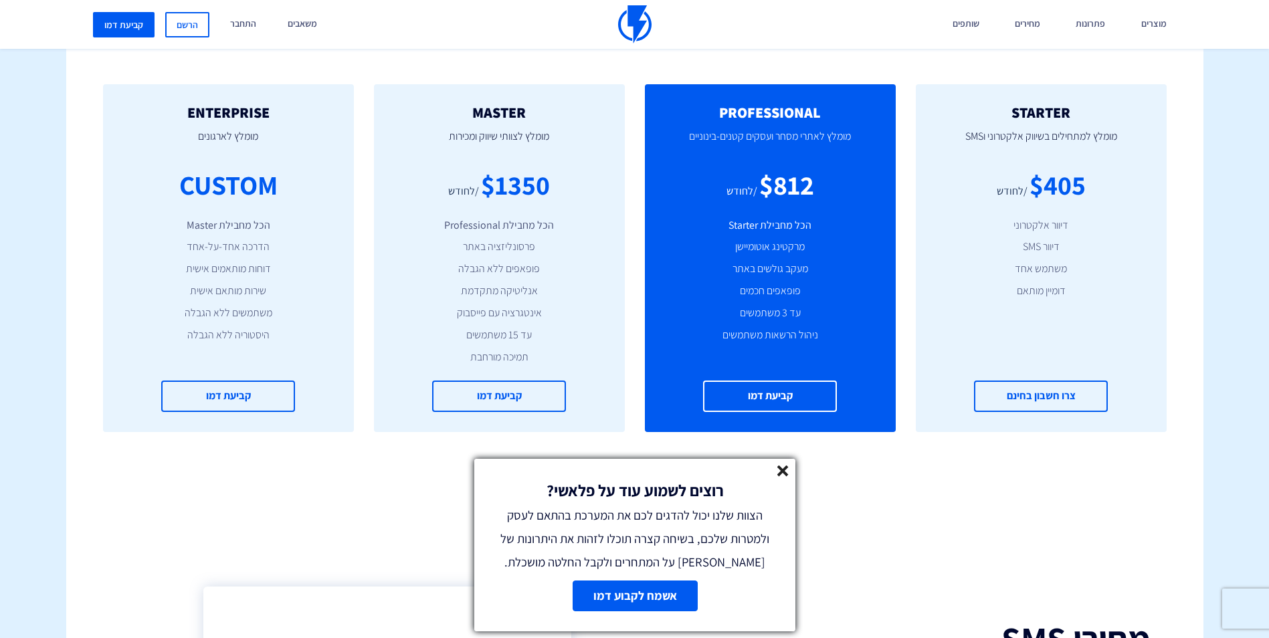
scroll to position [602, 0]
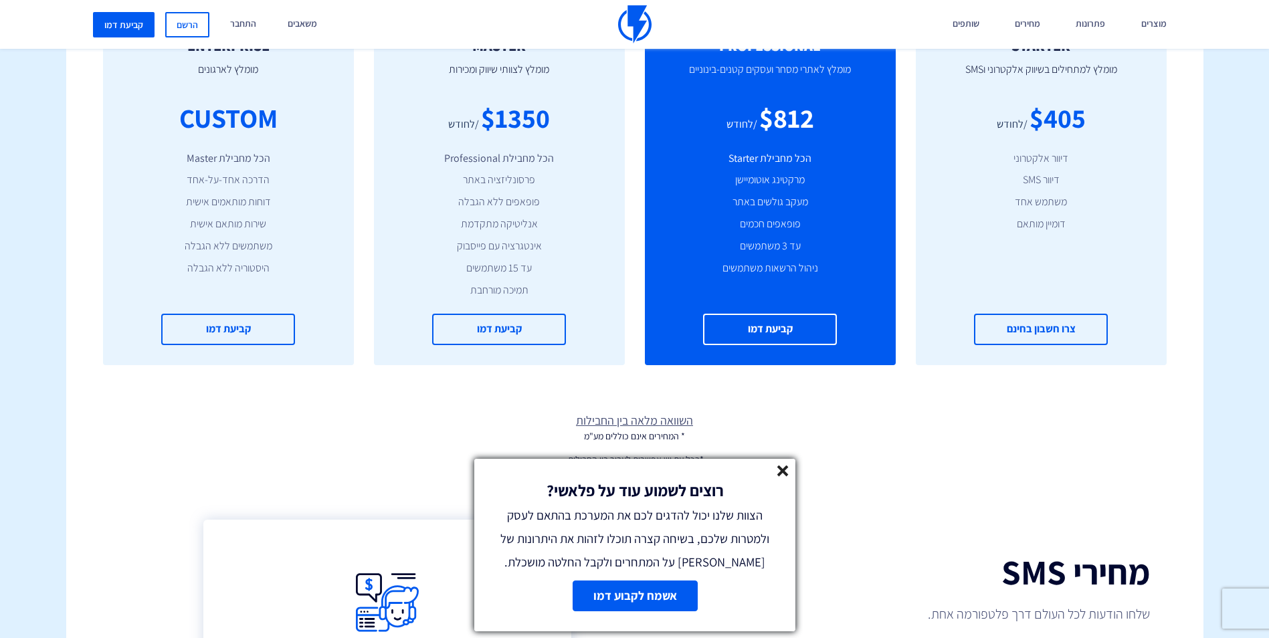
click at [789, 472] on div "רוצים לשמוע עוד על פלאשי? הצוות שלנו יכול להדגים לכם את המערכת בהתאם לעסק ולמטר…" at bounding box center [634, 516] width 321 height 115
click at [785, 466] on icon at bounding box center [782, 471] width 11 height 11
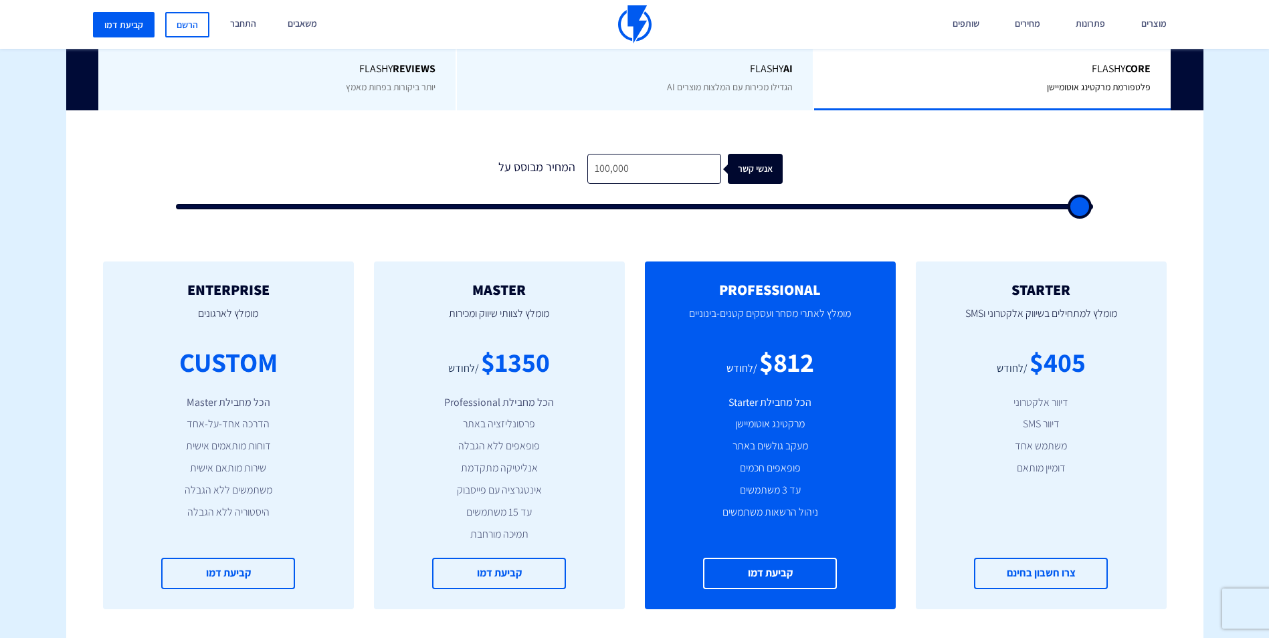
scroll to position [334, 0]
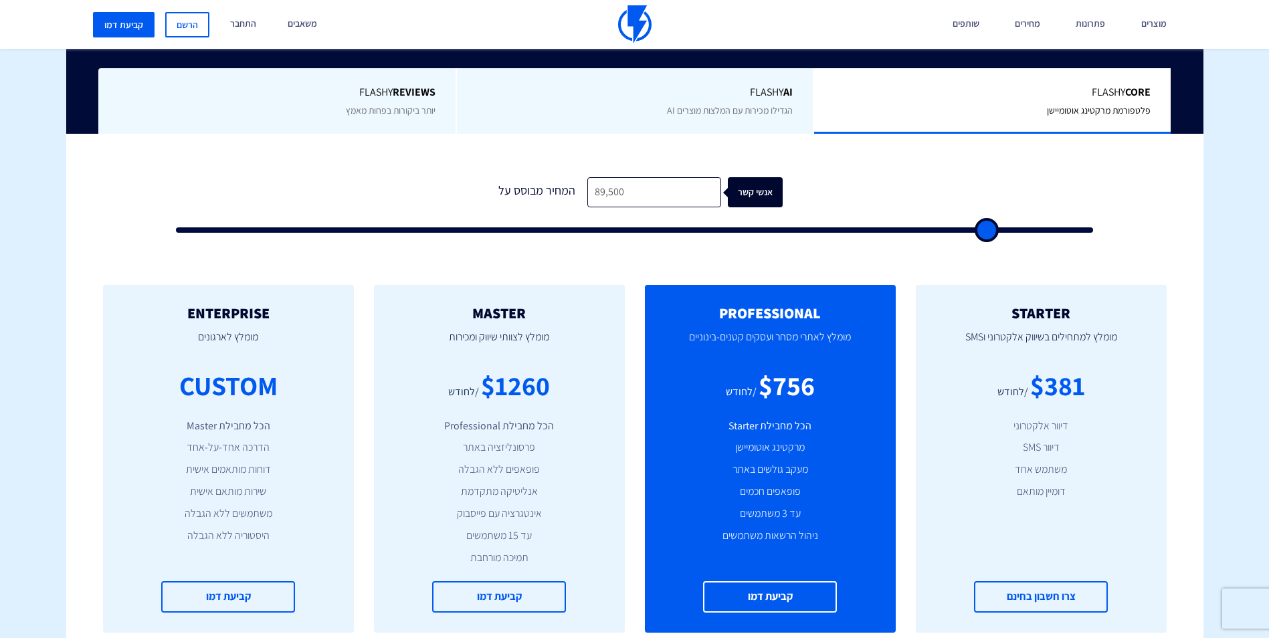
drag, startPoint x: 1082, startPoint y: 229, endPoint x: 985, endPoint y: 240, distance: 98.3
click at [985, 233] on input "range" at bounding box center [635, 229] width 918 height 5
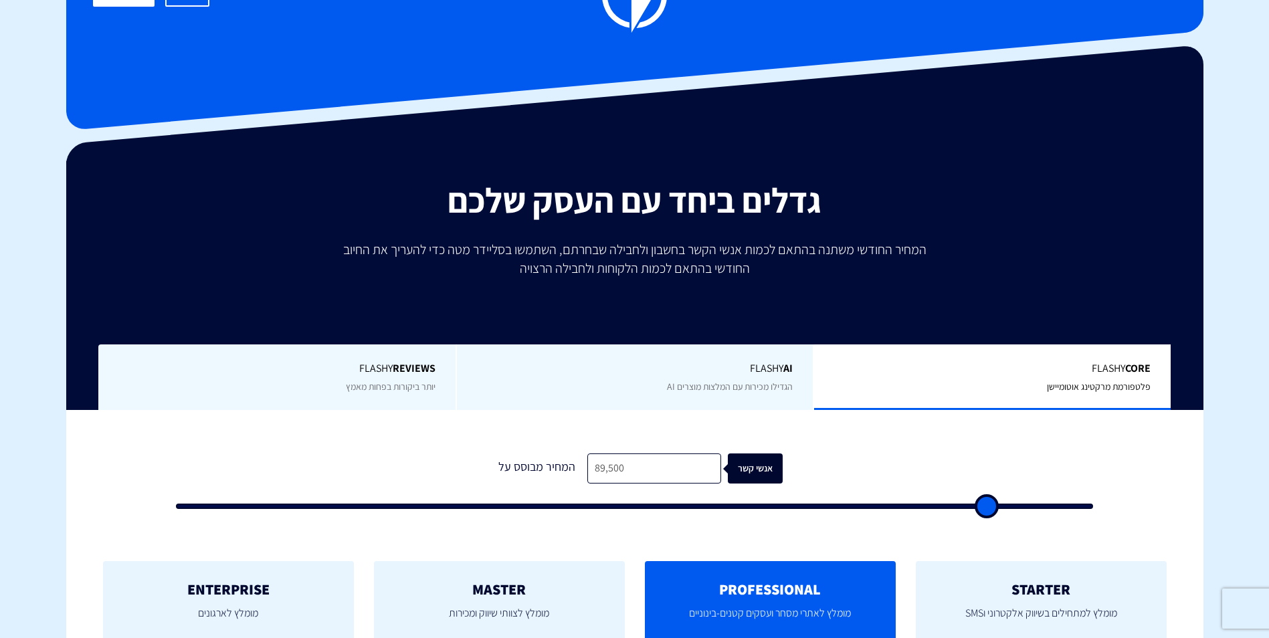
scroll to position [0, 0]
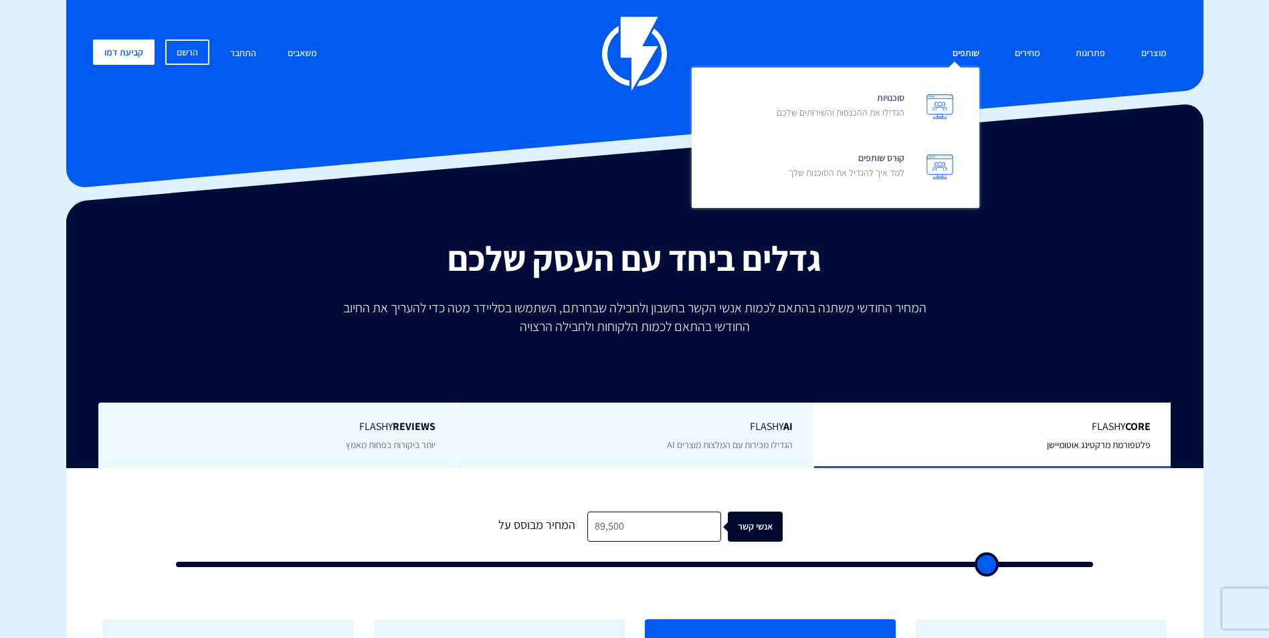
click at [977, 56] on link "שותפים" at bounding box center [966, 53] width 47 height 29
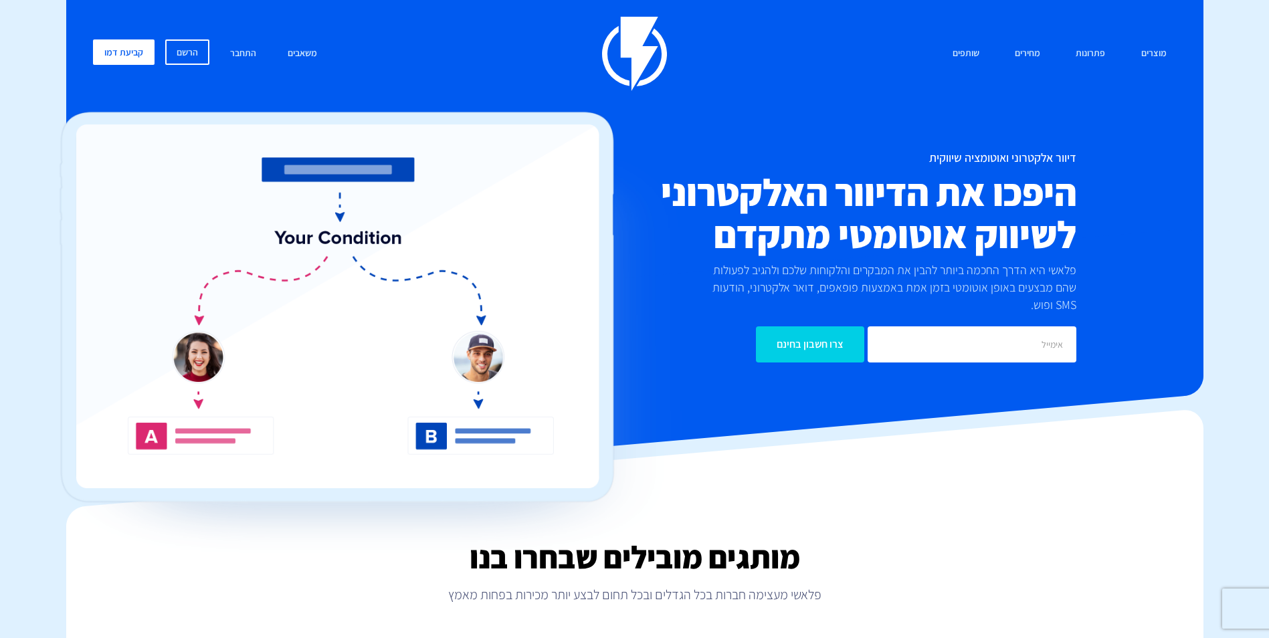
drag, startPoint x: 1031, startPoint y: 47, endPoint x: 919, endPoint y: 155, distance: 155.2
click at [1031, 47] on link "מחירים" at bounding box center [1027, 53] width 45 height 29
